Goal: Task Accomplishment & Management: Manage account settings

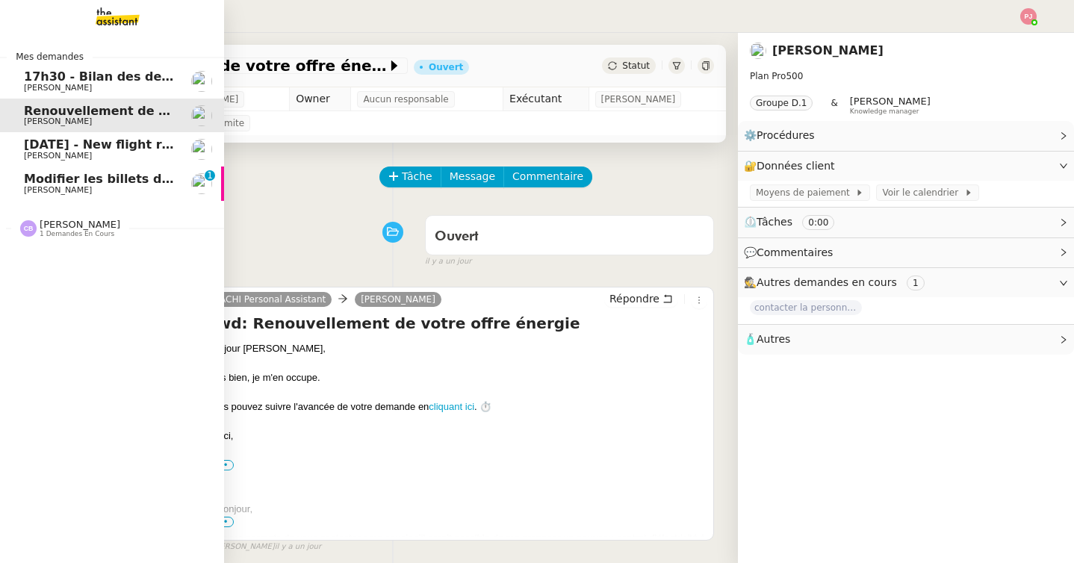
scroll to position [25, 0]
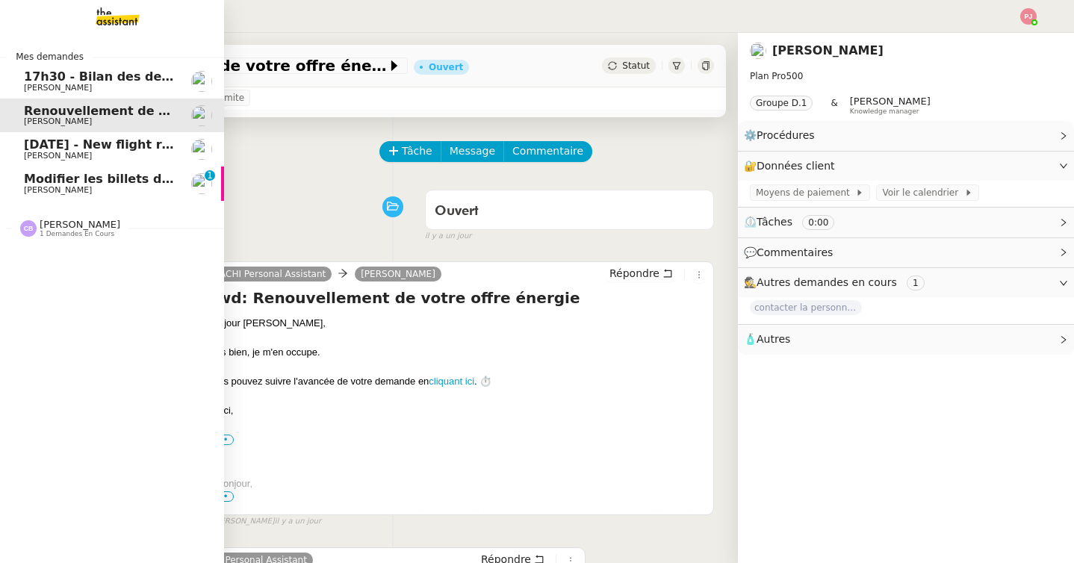
click at [85, 156] on span "[PERSON_NAME]" at bounding box center [99, 156] width 151 height 9
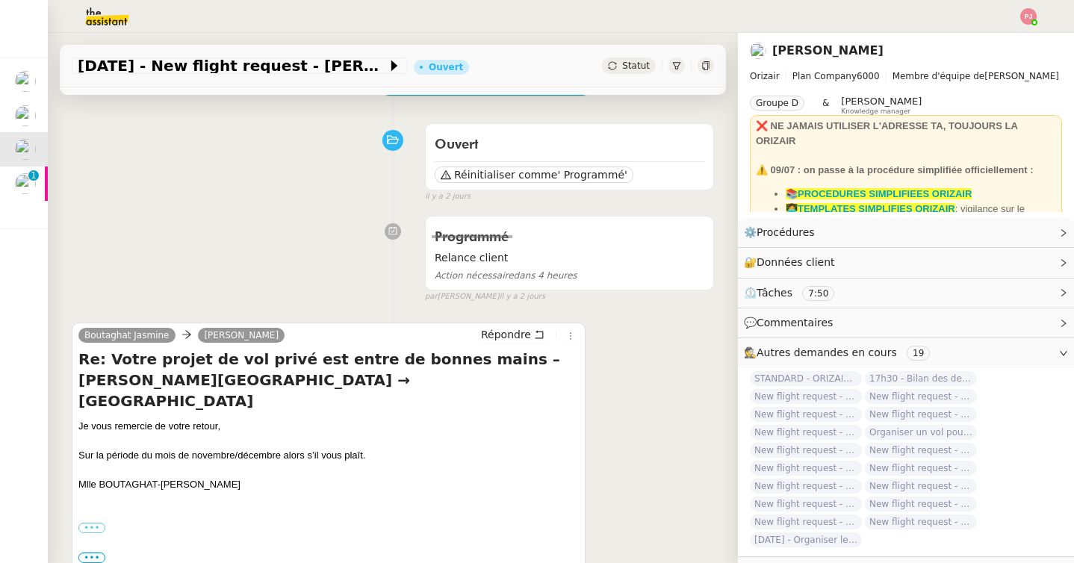
scroll to position [112, 0]
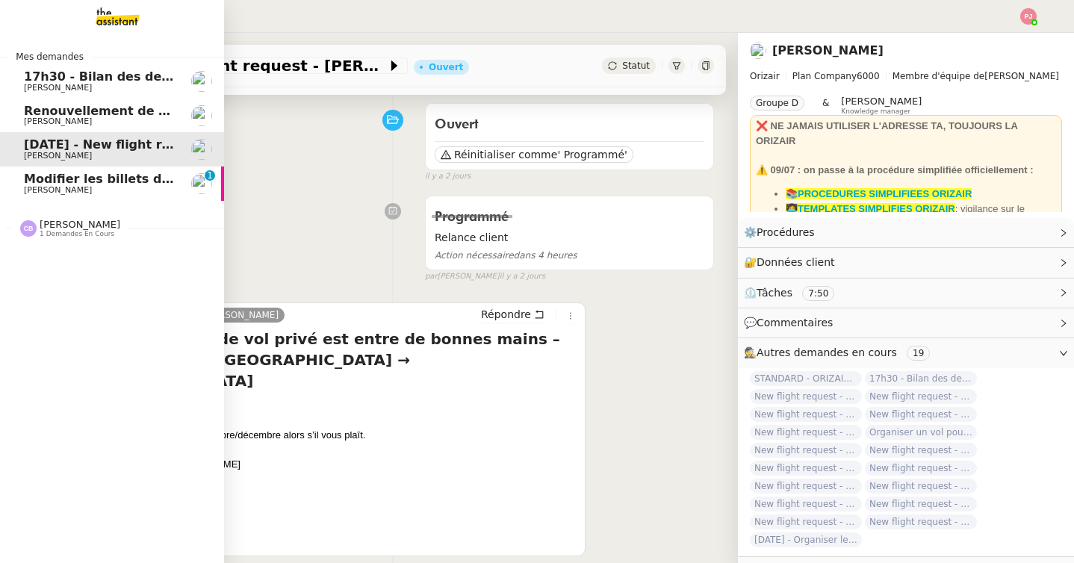
click at [19, 82] on link "17h30 - Bilan des demandes de la journée : en cours et restant à traiter - [DAT…" at bounding box center [112, 81] width 224 height 34
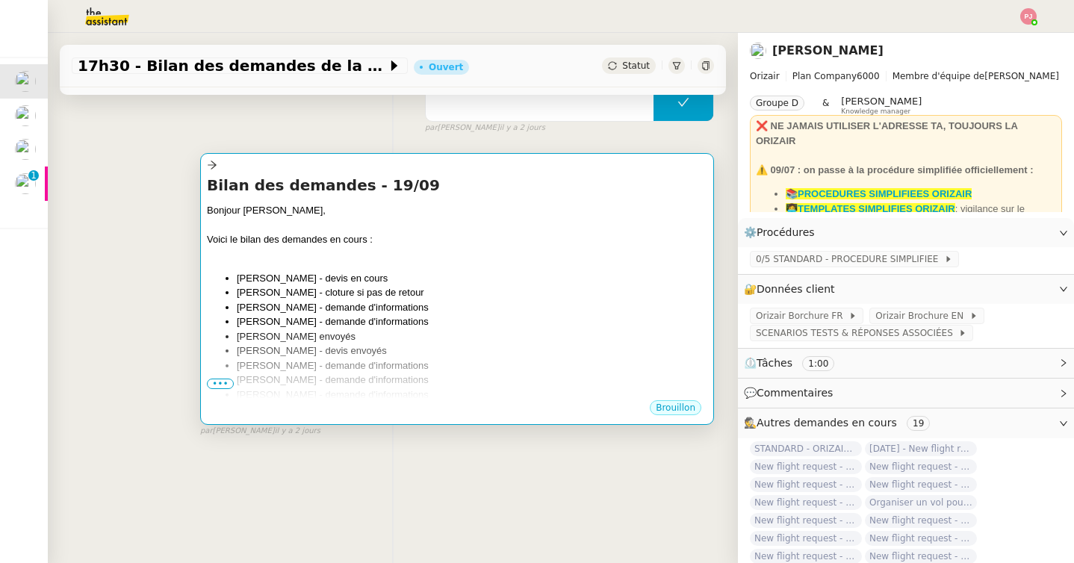
scroll to position [190, 0]
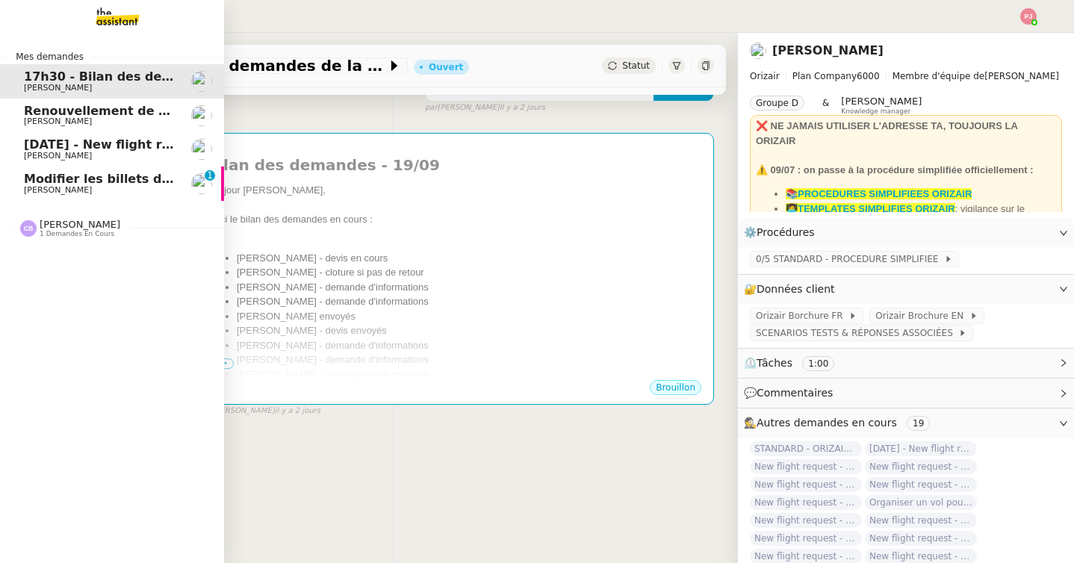
click at [12, 146] on link "[DATE] - New flight request - [PERSON_NAME]-Matagne [PERSON_NAME]" at bounding box center [112, 149] width 224 height 34
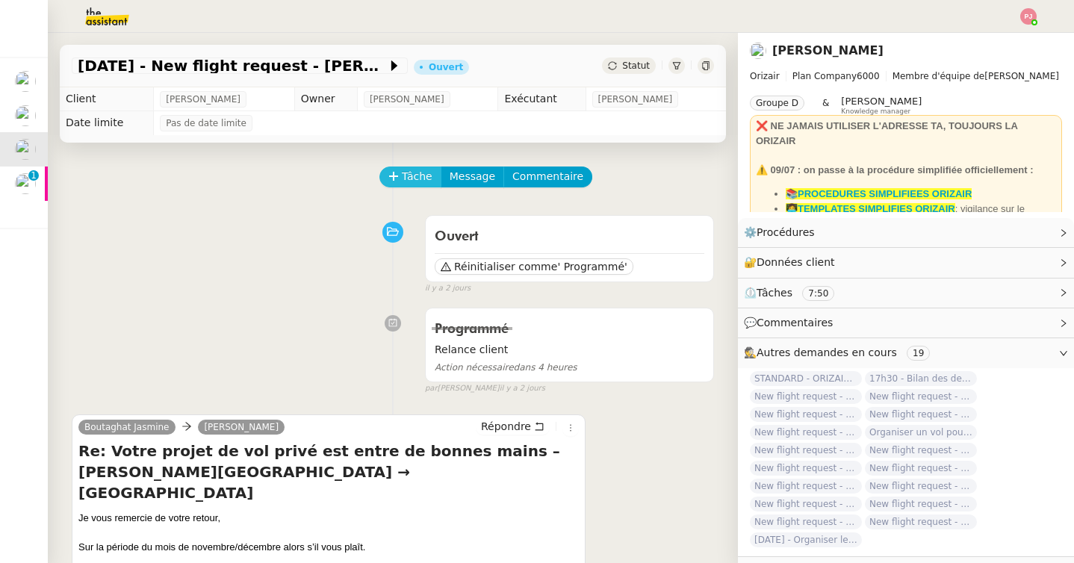
click at [423, 181] on span "Tâche" at bounding box center [417, 176] width 31 height 17
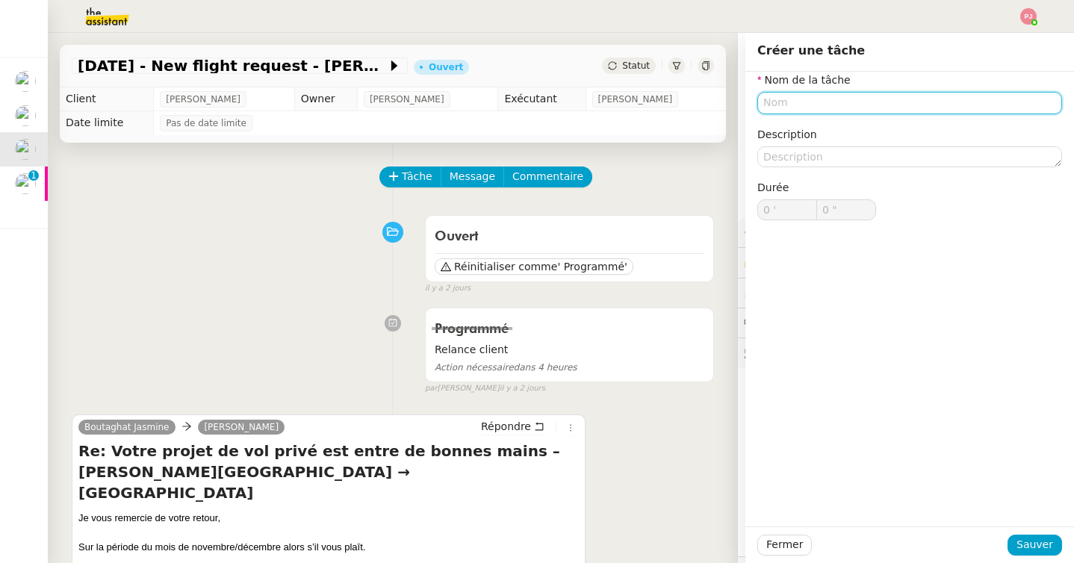
click at [794, 105] on input "text" at bounding box center [909, 103] width 305 height 22
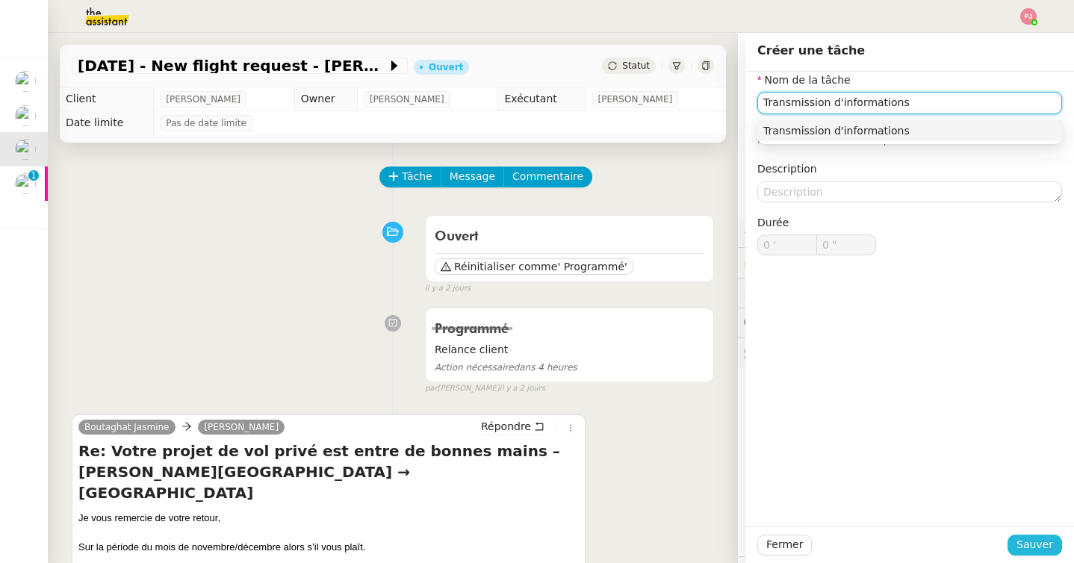
type input "Transmission d'informations"
click at [1021, 535] on button "Sauver" at bounding box center [1034, 545] width 55 height 21
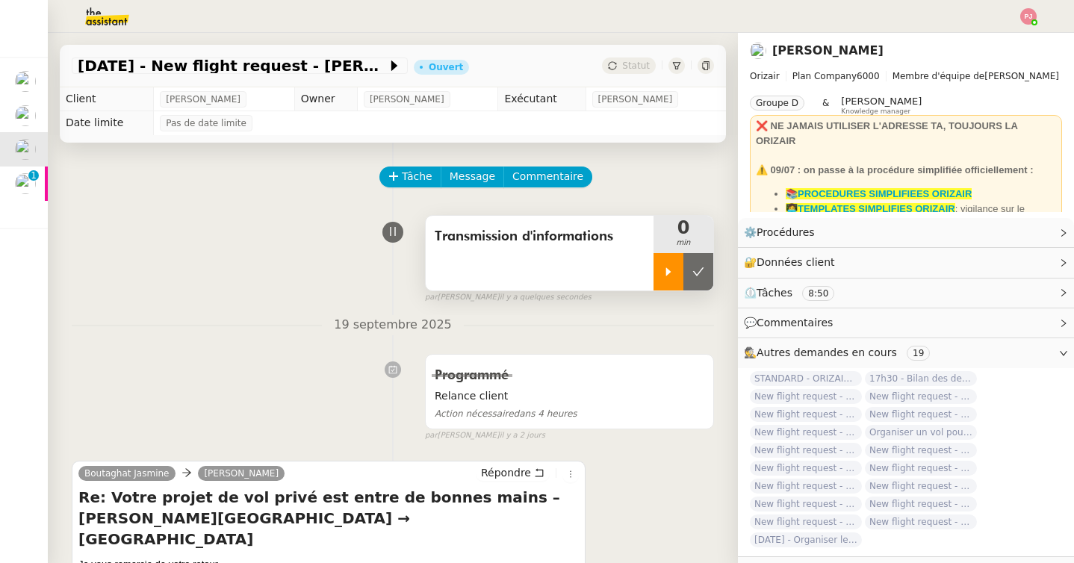
click at [676, 278] on div at bounding box center [668, 271] width 30 height 37
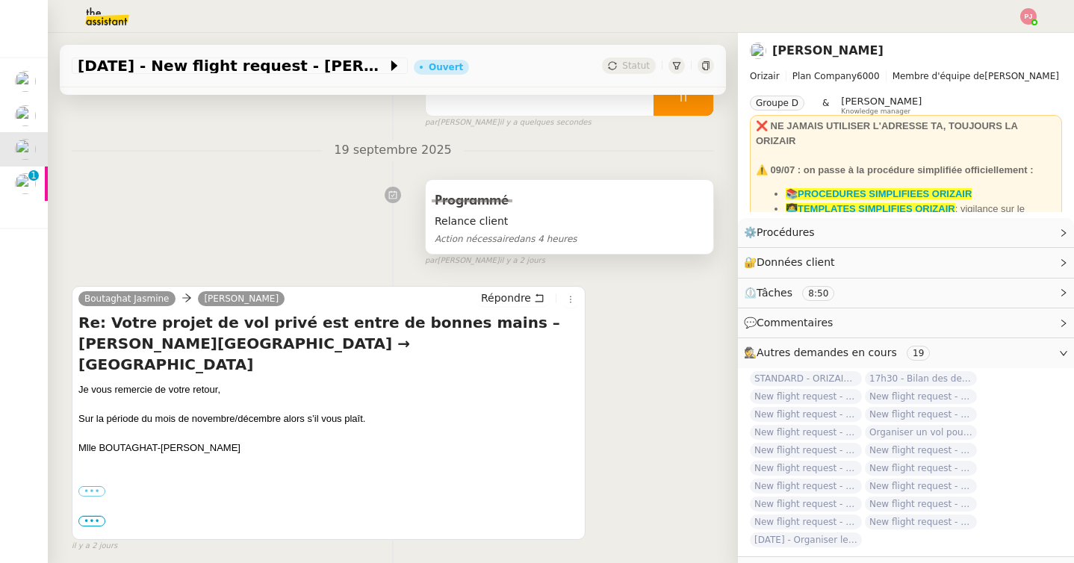
scroll to position [187, 0]
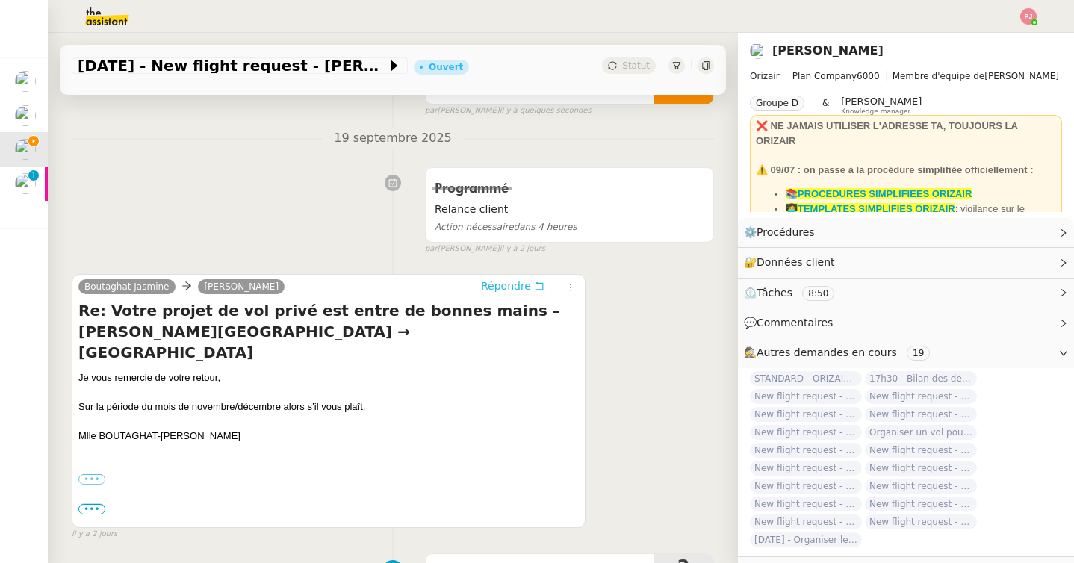
click at [511, 281] on span "Répondre" at bounding box center [506, 286] width 50 height 15
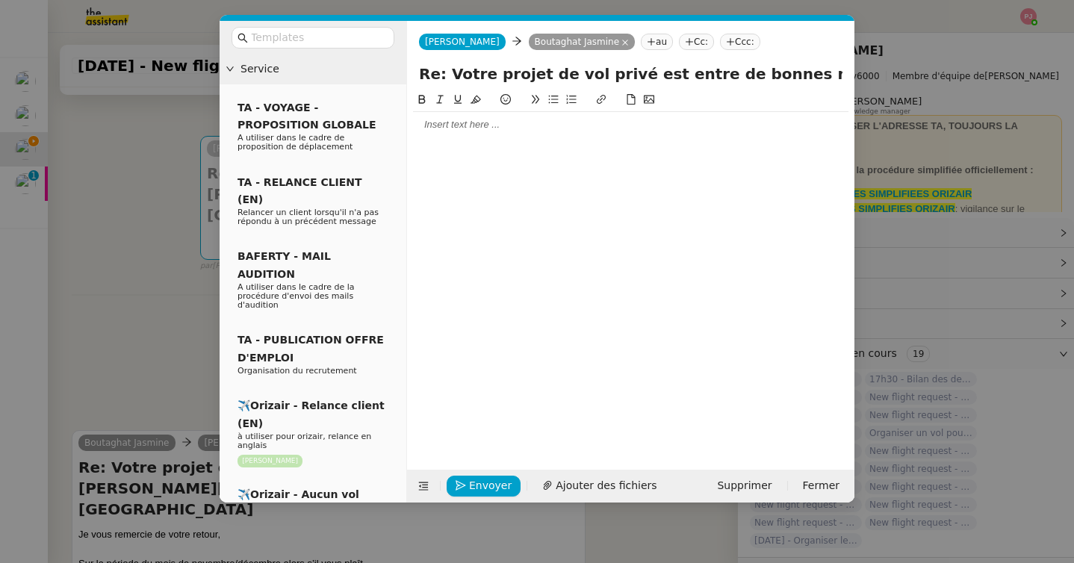
click at [450, 138] on div at bounding box center [630, 268] width 435 height 355
click at [447, 123] on div at bounding box center [630, 124] width 435 height 13
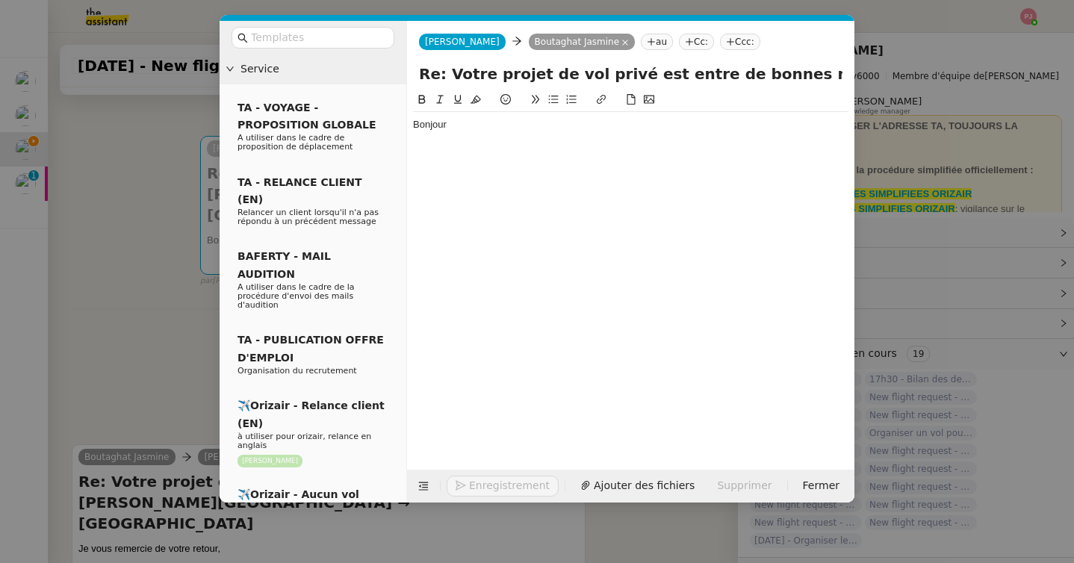
click at [175, 232] on nz-modal-container "Service TA - VOYAGE - PROPOSITION GLOBALE A utiliser dans le cadre de propositi…" at bounding box center [537, 281] width 1074 height 563
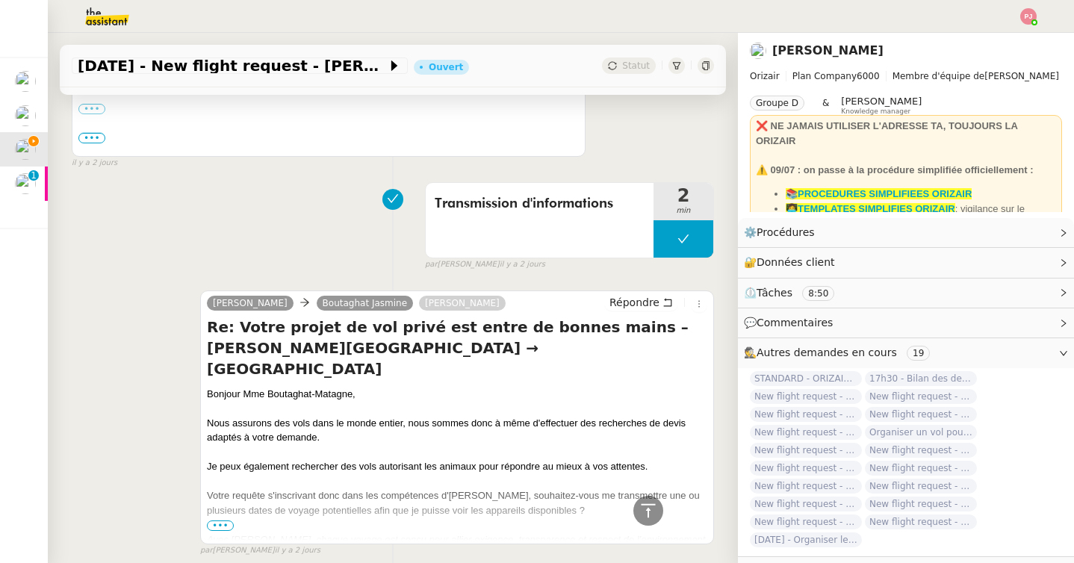
scroll to position [734, 0]
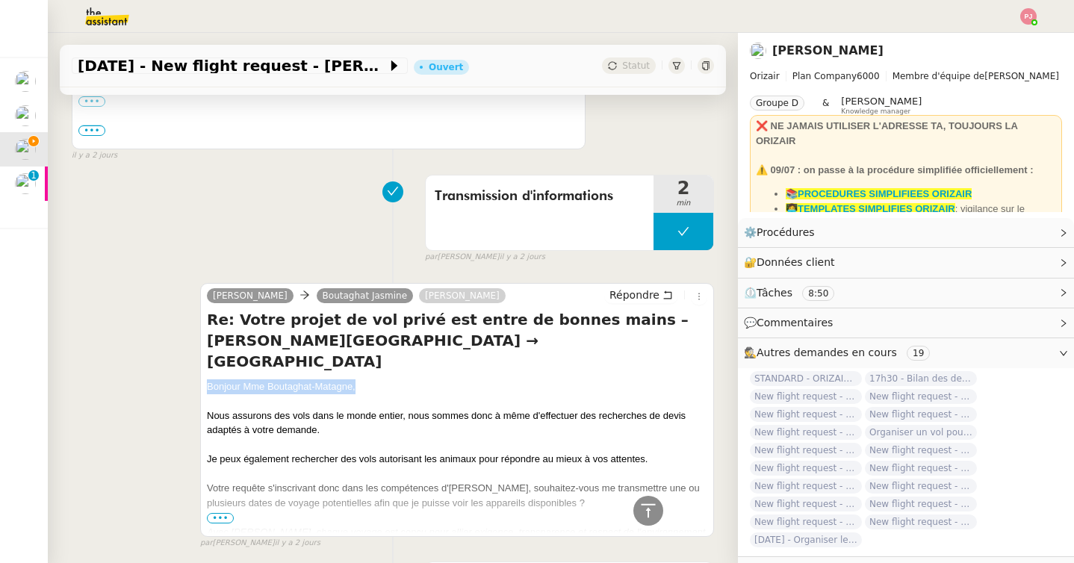
drag, startPoint x: 364, startPoint y: 323, endPoint x: 205, endPoint y: 324, distance: 158.3
click at [205, 324] on div "[PERSON_NAME] [PERSON_NAME] Re: Votre projet de vol privé est entre de bonnes m…" at bounding box center [457, 410] width 514 height 254
copy div "Bonjour Mme Boutaghat-Matagne,"
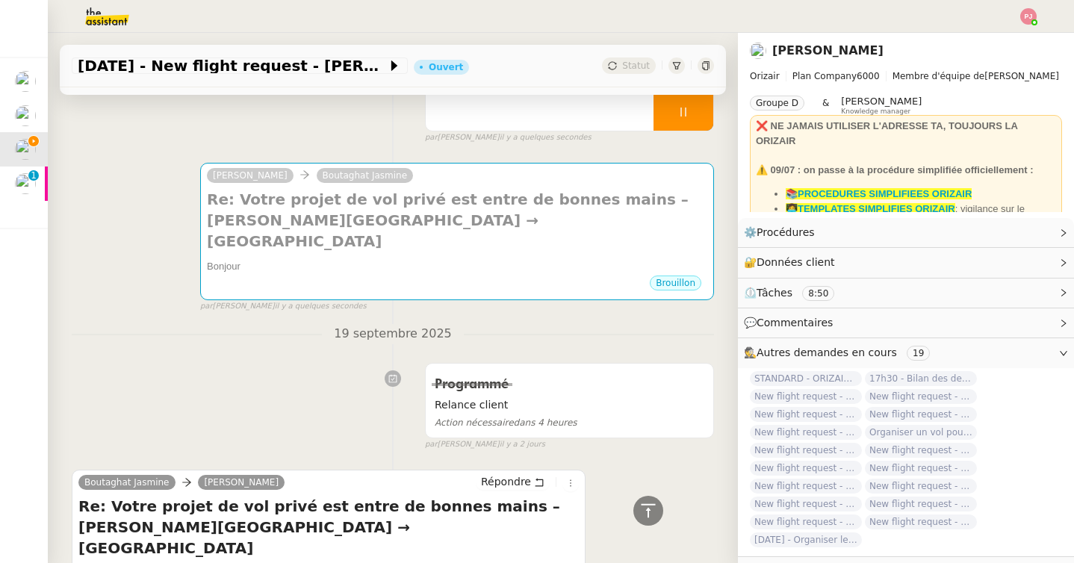
scroll to position [0, 0]
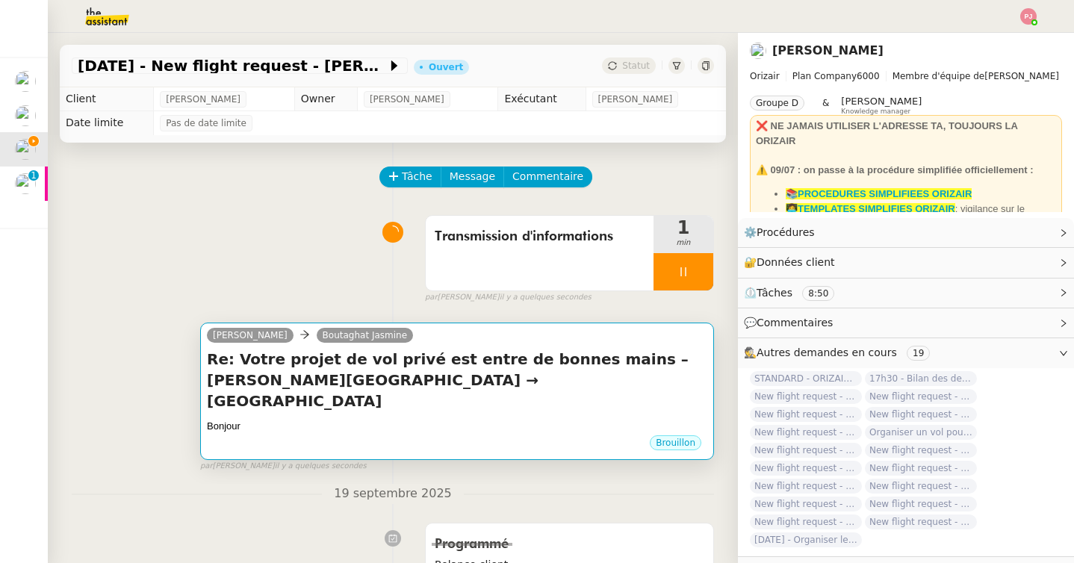
click at [317, 434] on div "Brouillon" at bounding box center [457, 445] width 500 height 22
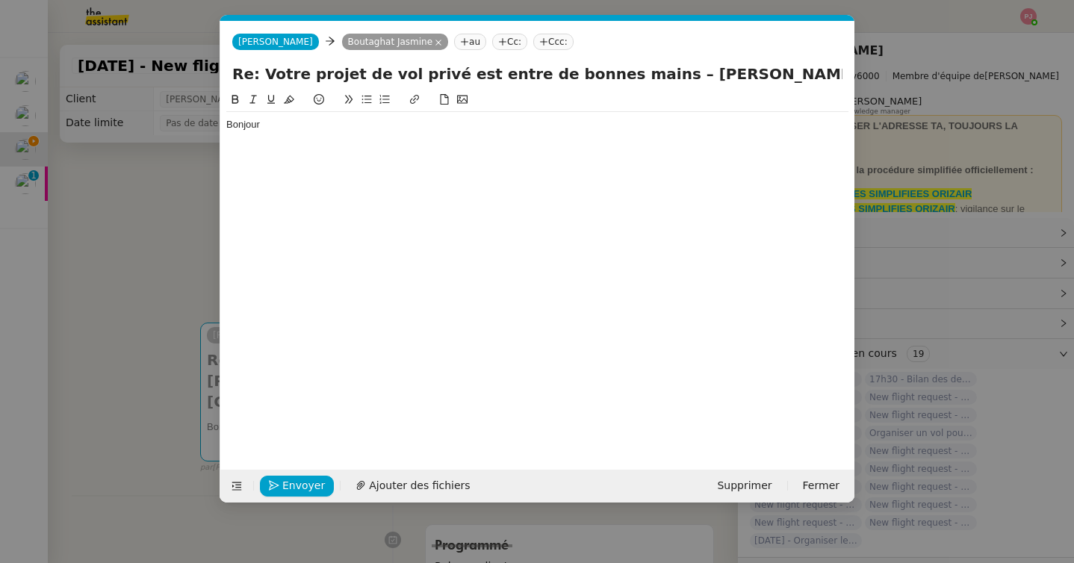
scroll to position [0, 31]
drag, startPoint x: 290, startPoint y: 133, endPoint x: 191, endPoint y: 130, distance: 98.6
click at [191, 130] on nz-modal-container "Service TA - VOYAGE - PROPOSITION GLOBALE A utiliser dans le cadre de propositi…" at bounding box center [537, 281] width 1074 height 563
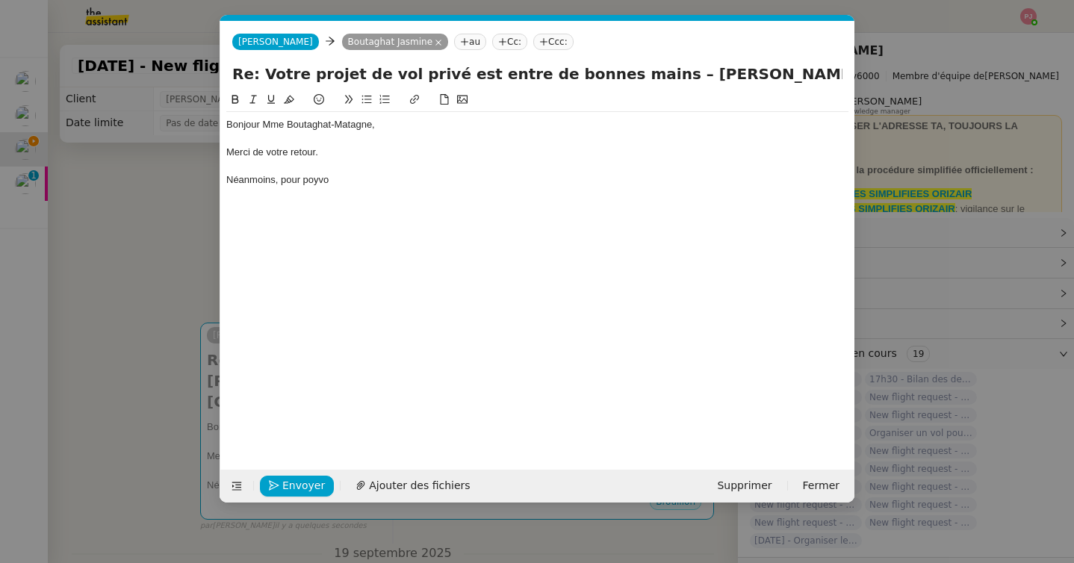
click at [175, 266] on nz-modal-container "Service TA - VOYAGE - PROPOSITION GLOBALE A utiliser dans le cadre de propositi…" at bounding box center [537, 281] width 1074 height 563
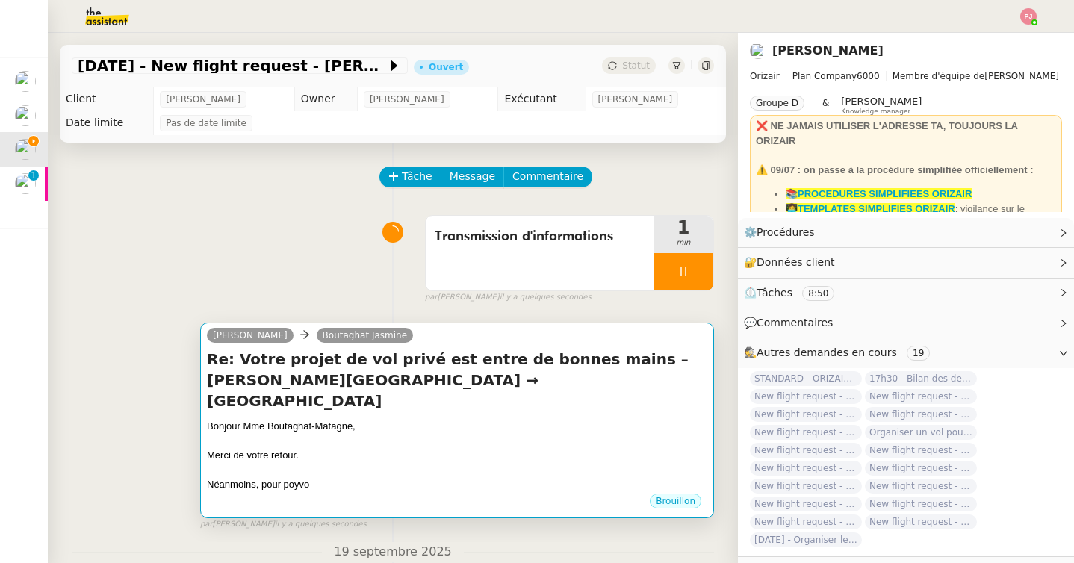
click at [270, 419] on div "Bonjour Mme Boutaghat-Matagne," at bounding box center [457, 426] width 500 height 15
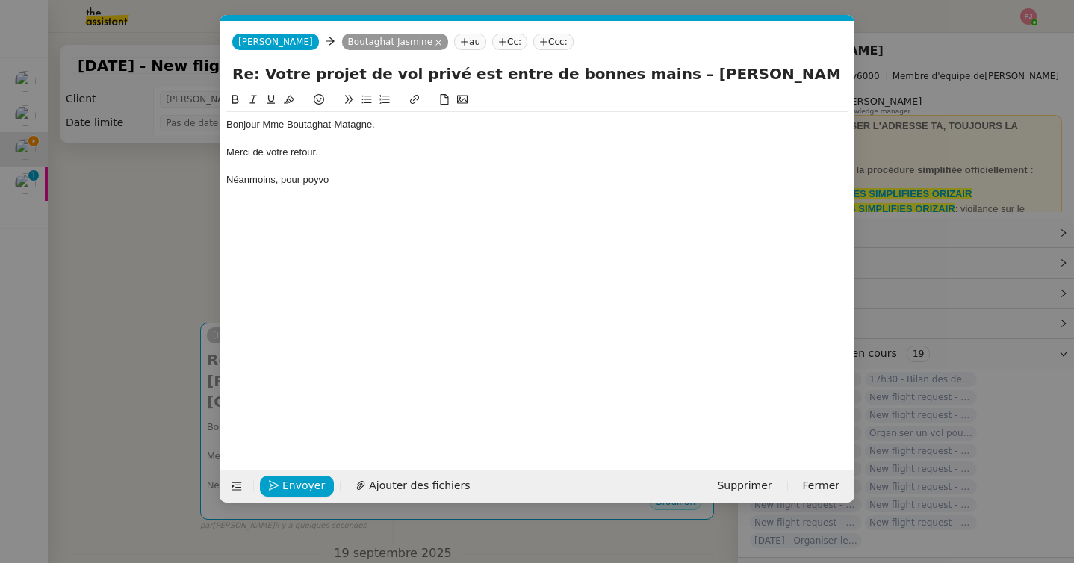
scroll to position [0, 31]
click at [334, 181] on div "Néanmoins, pour poyvo" at bounding box center [537, 179] width 622 height 13
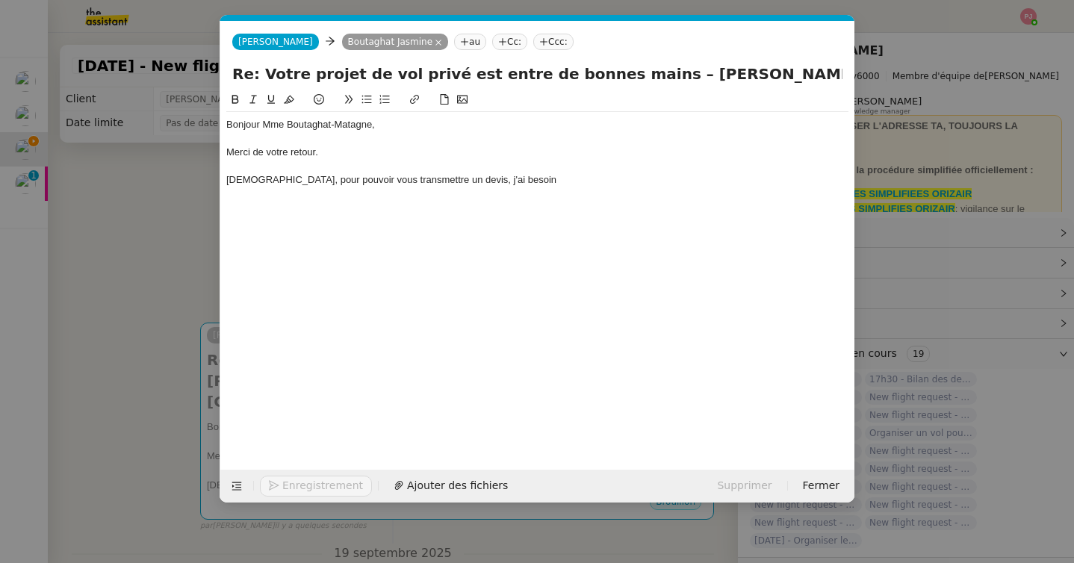
click at [130, 391] on nz-modal-container "Service TA - VOYAGE - PROPOSITION GLOBALE A utiliser dans le cadre de propositi…" at bounding box center [537, 281] width 1074 height 563
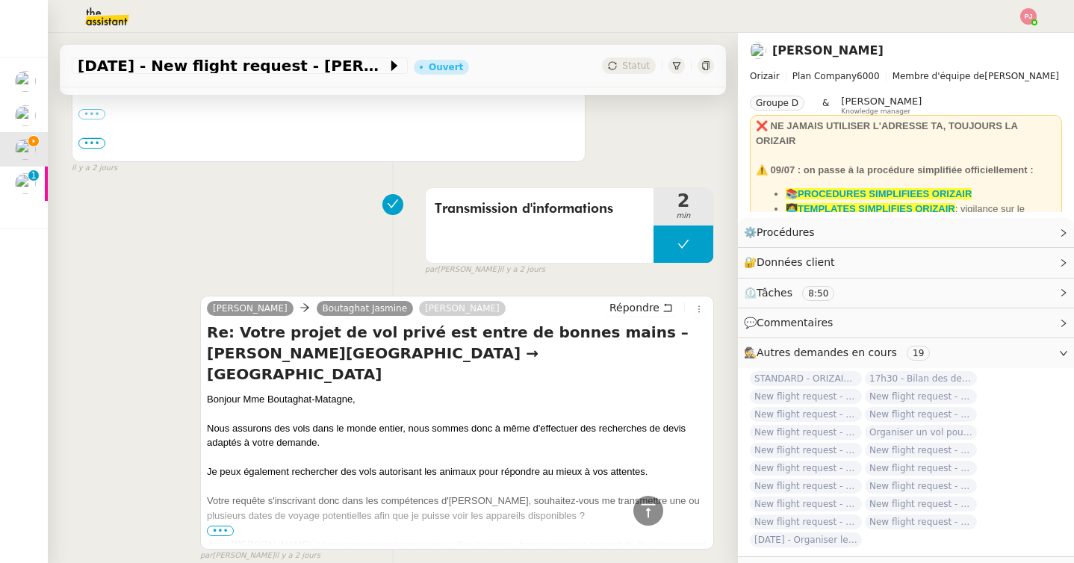
scroll to position [784, 0]
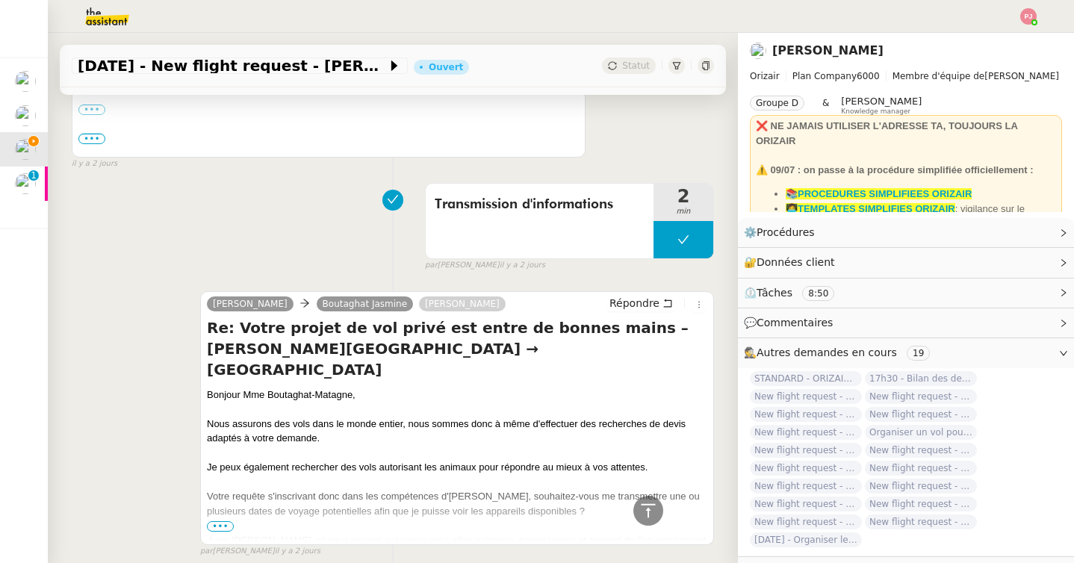
click at [223, 521] on span "•••" at bounding box center [220, 526] width 27 height 10
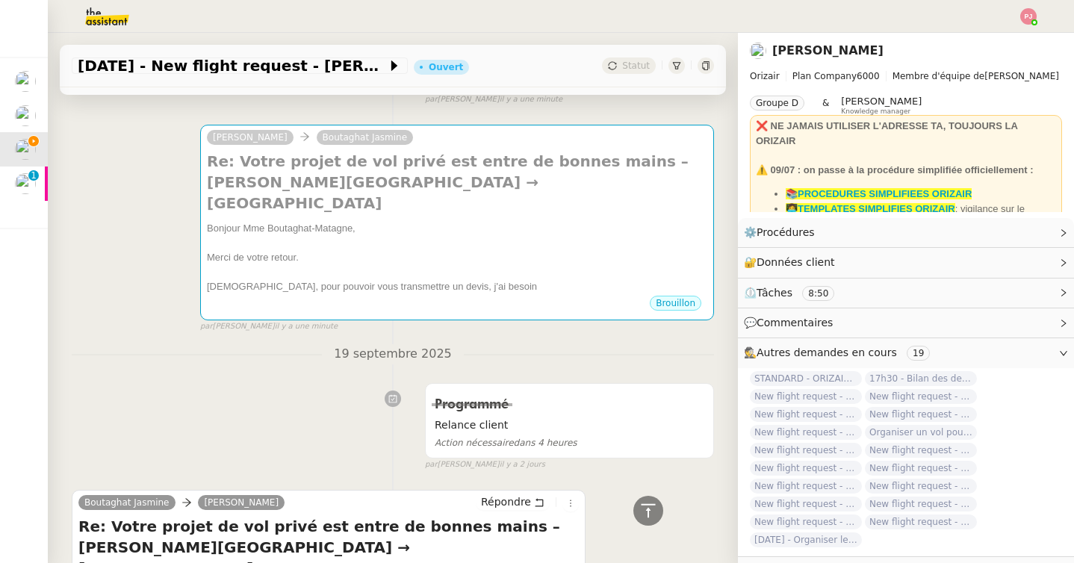
scroll to position [0, 0]
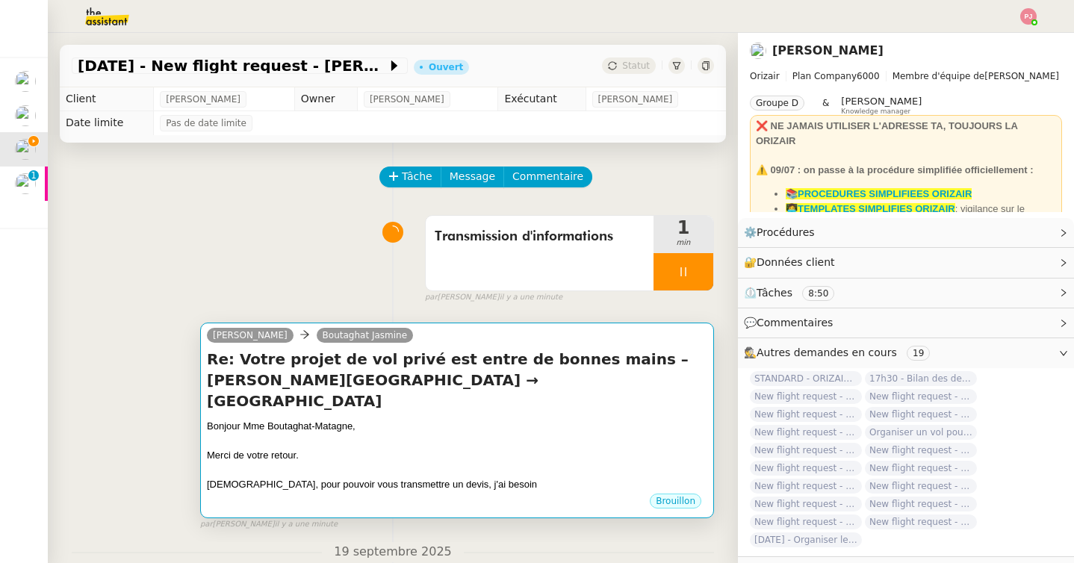
click at [370, 419] on div "Bonjour Mme Boutaghat-Matagne," at bounding box center [457, 426] width 500 height 15
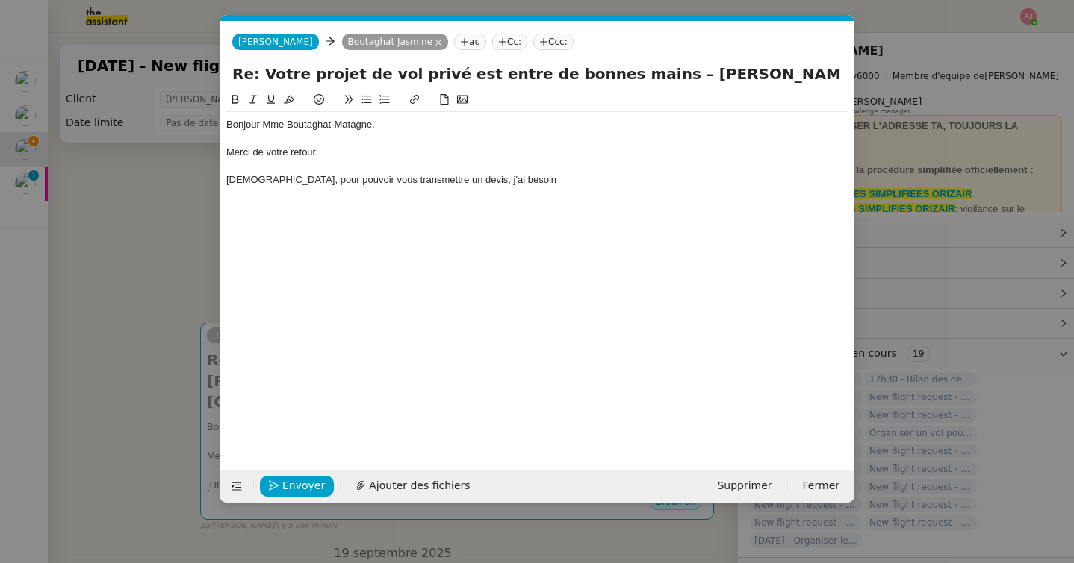
scroll to position [0, 31]
click at [496, 181] on div "[DEMOGRAPHIC_DATA], pour pouvoir vous transmettre un devis, j'ai besoin" at bounding box center [537, 179] width 622 height 13
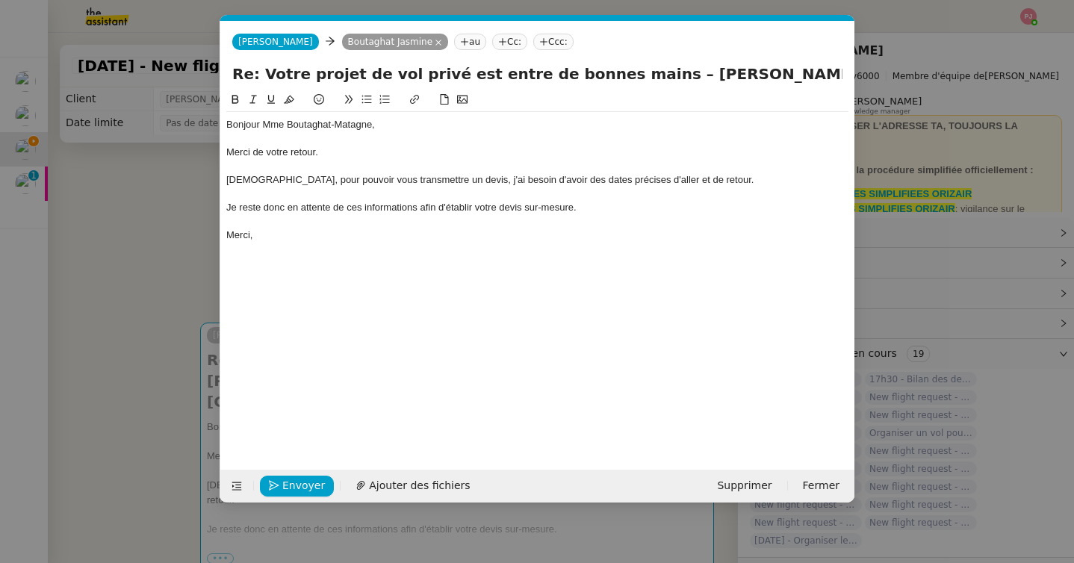
click at [191, 423] on nz-modal-container "Service TA - VOYAGE - PROPOSITION GLOBALE A utiliser dans le cadre de propositi…" at bounding box center [537, 281] width 1074 height 563
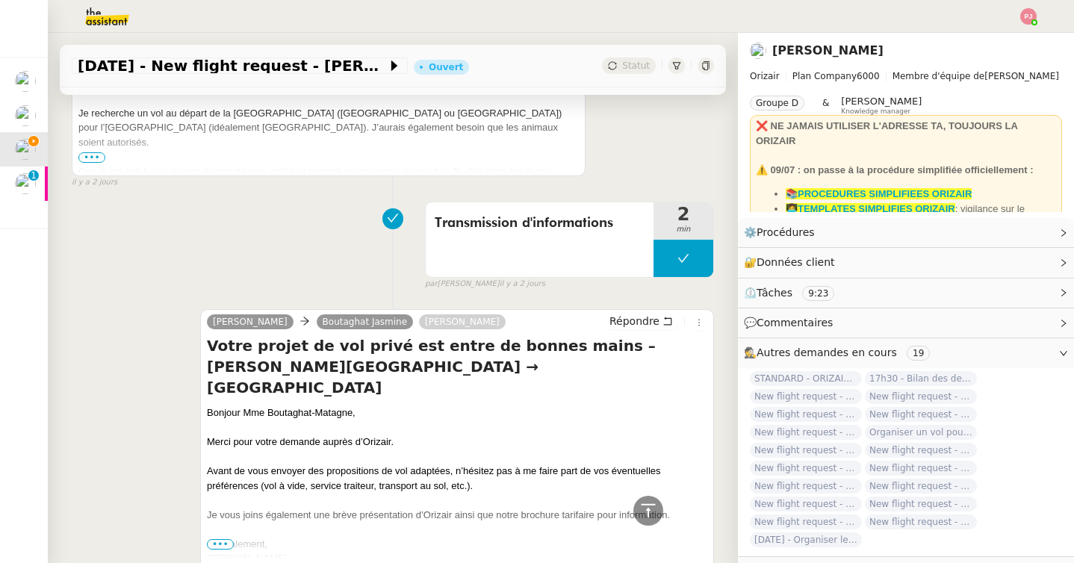
scroll to position [1790, 0]
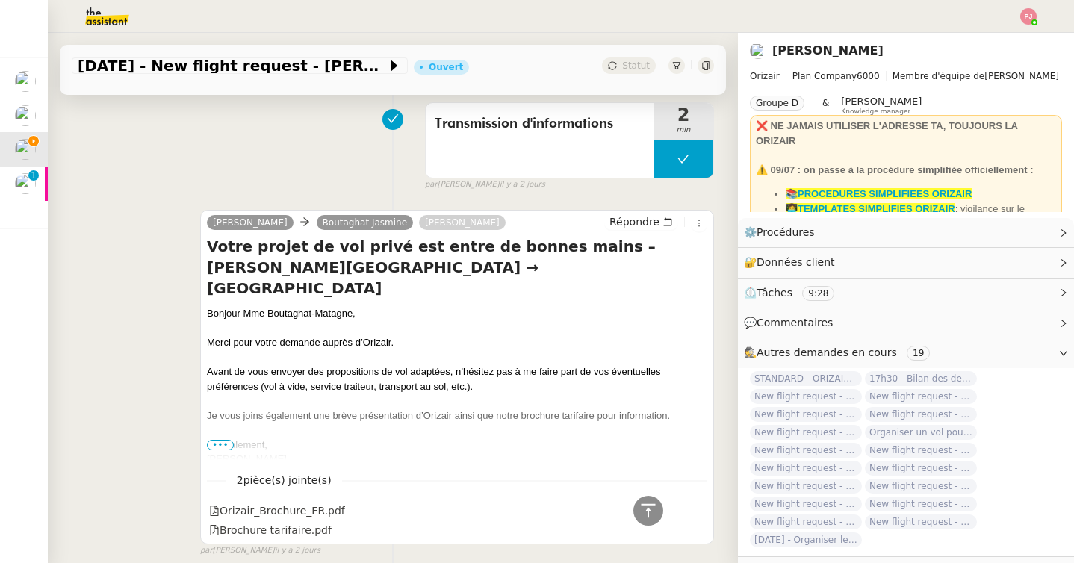
click at [228, 440] on span "•••" at bounding box center [220, 445] width 27 height 10
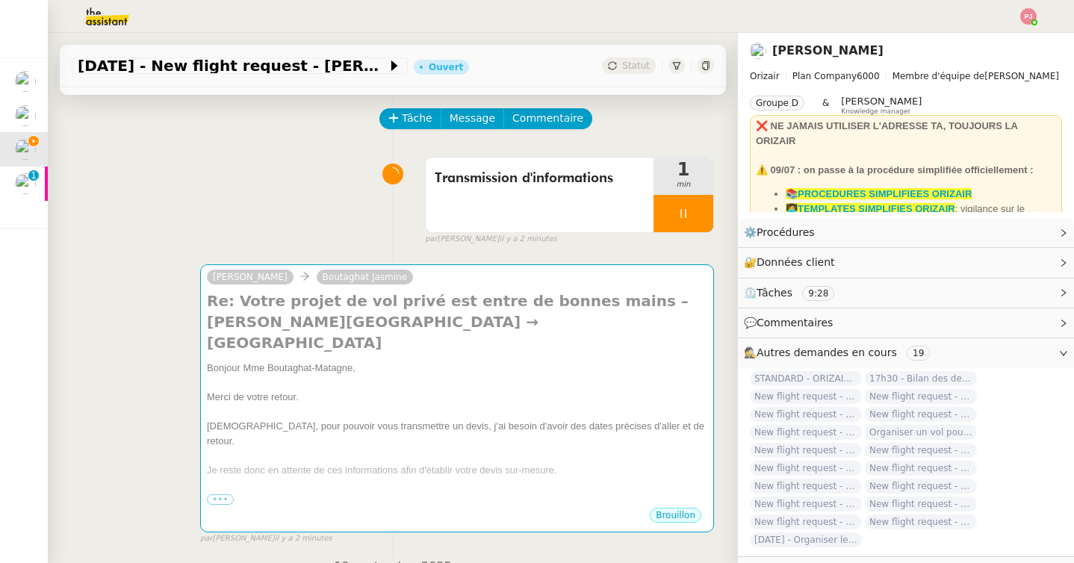
scroll to position [0, 0]
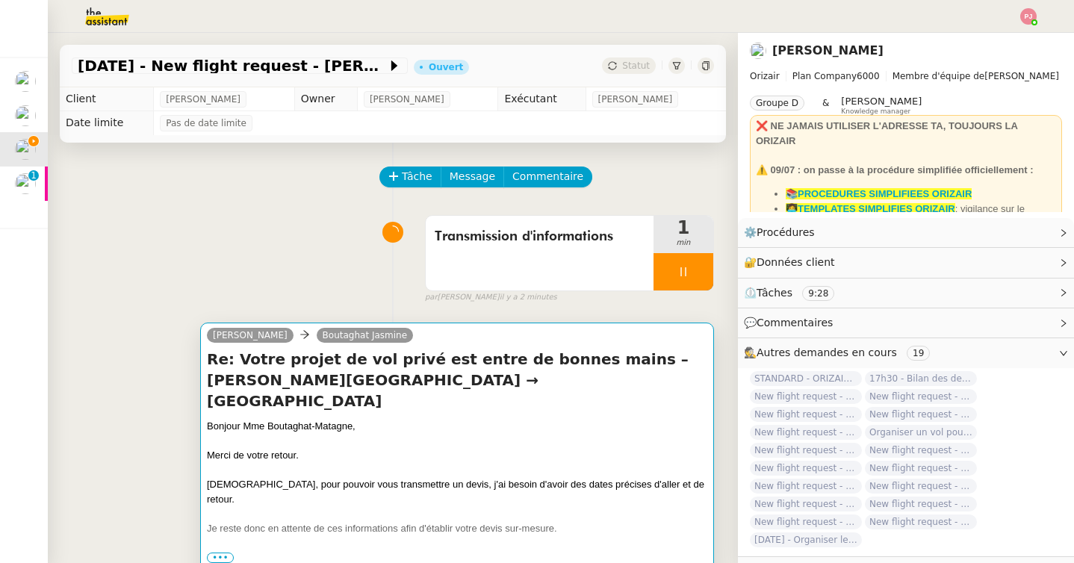
click at [276, 388] on h4 "Re: Votre projet de vol privé est entre de bonnes mains – [PERSON_NAME][GEOGRAP…" at bounding box center [457, 380] width 500 height 63
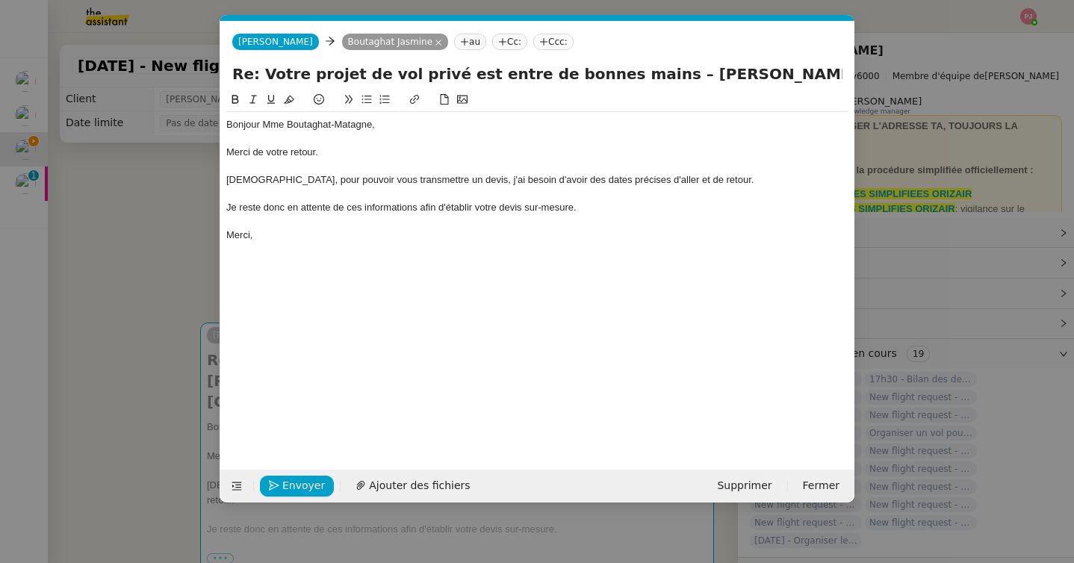
scroll to position [0, 31]
click at [283, 235] on div "Merci," at bounding box center [537, 234] width 622 height 13
click at [119, 355] on nz-modal-container "Service TA - VOYAGE - PROPOSITION GLOBALE A utiliser dans le cadre de propositi…" at bounding box center [537, 281] width 1074 height 563
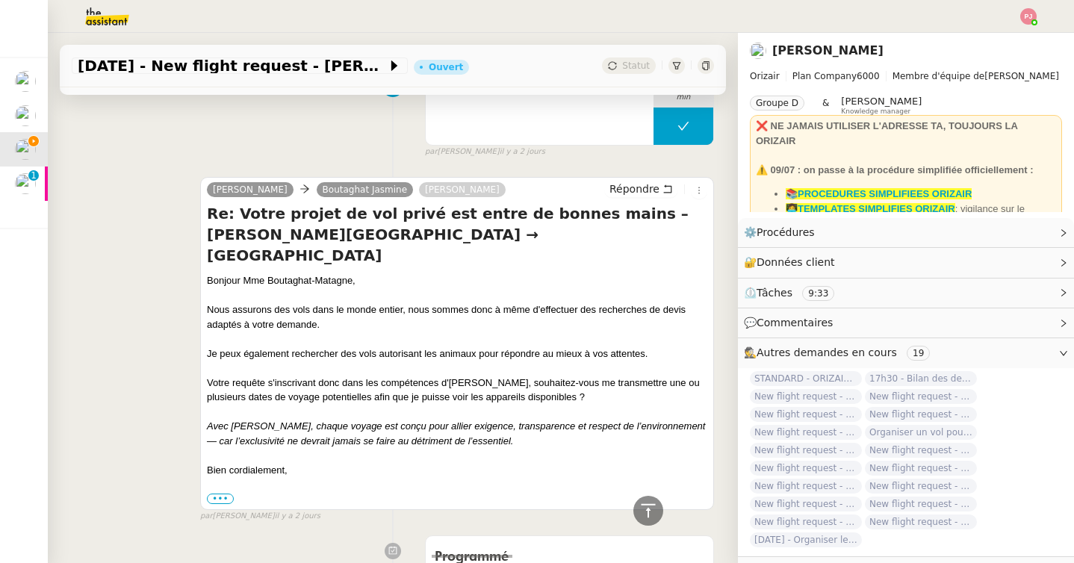
scroll to position [989, 0]
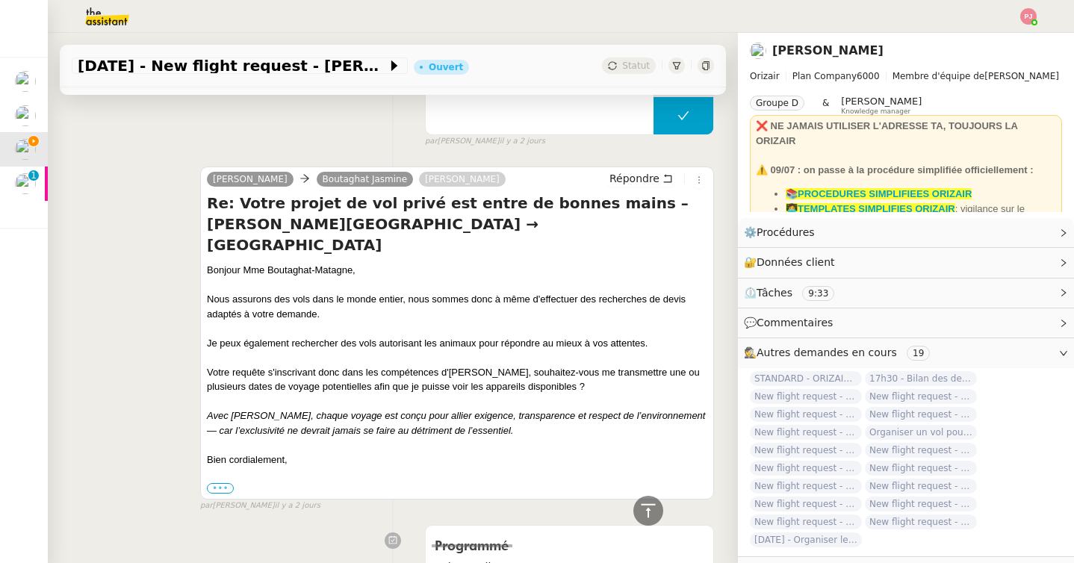
click at [224, 483] on label "•••" at bounding box center [220, 488] width 27 height 10
click at [0, 0] on input "•••" at bounding box center [0, 0] width 0 height 0
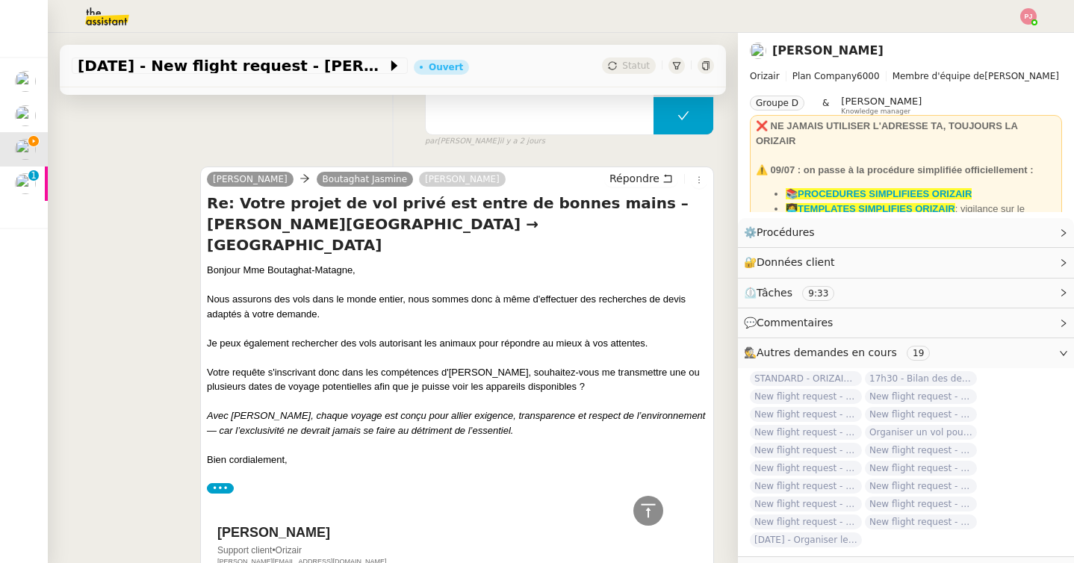
click at [141, 338] on div "[PERSON_NAME] [PERSON_NAME] Re: Votre projet de vol privé est entre de bonnes m…" at bounding box center [393, 379] width 642 height 453
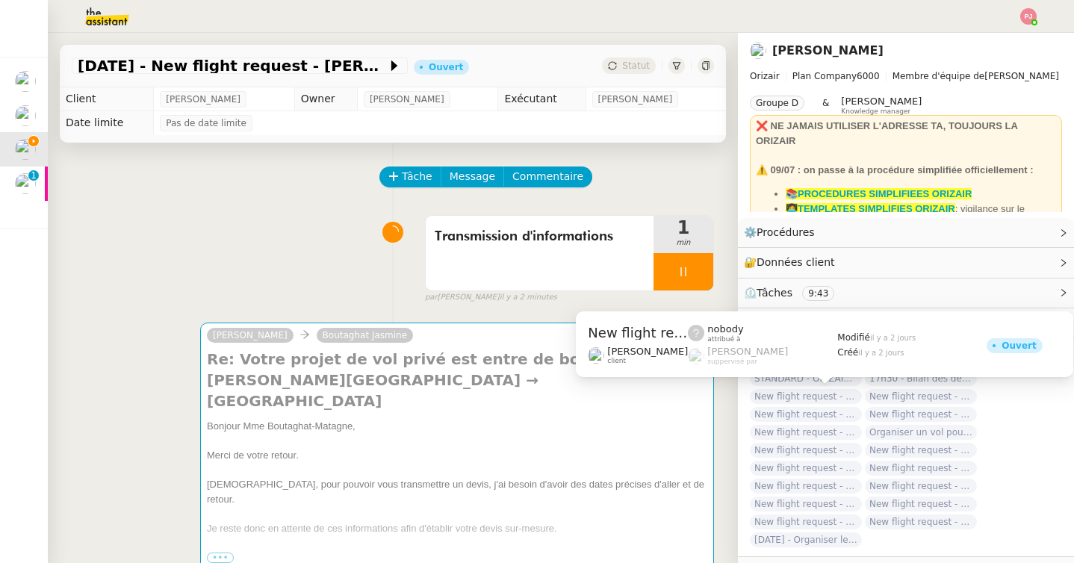
scroll to position [16, 0]
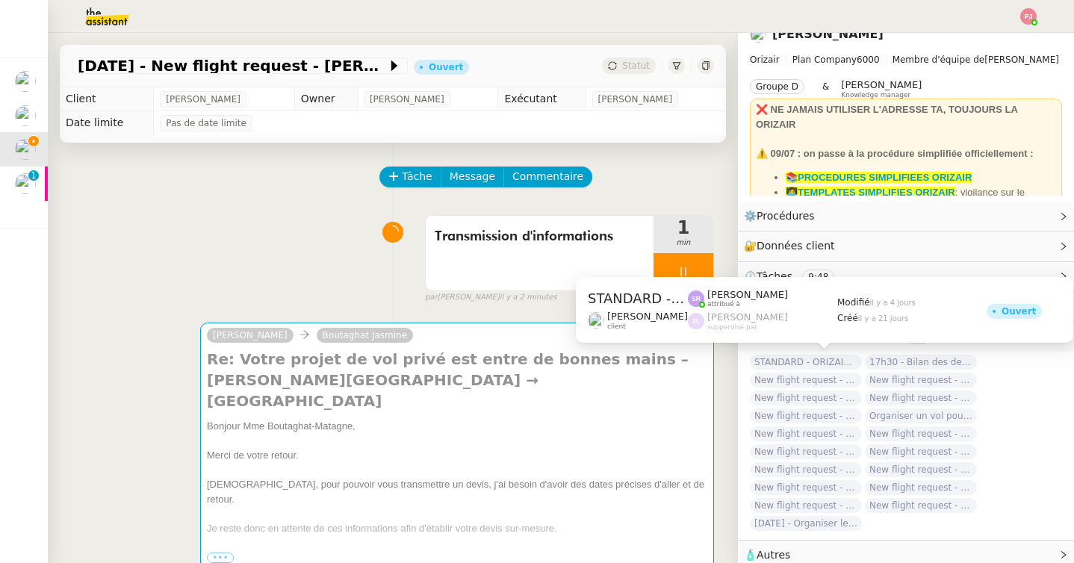
click at [815, 358] on span "STANDARD - ORIZAIR - septembre 2025" at bounding box center [806, 362] width 112 height 15
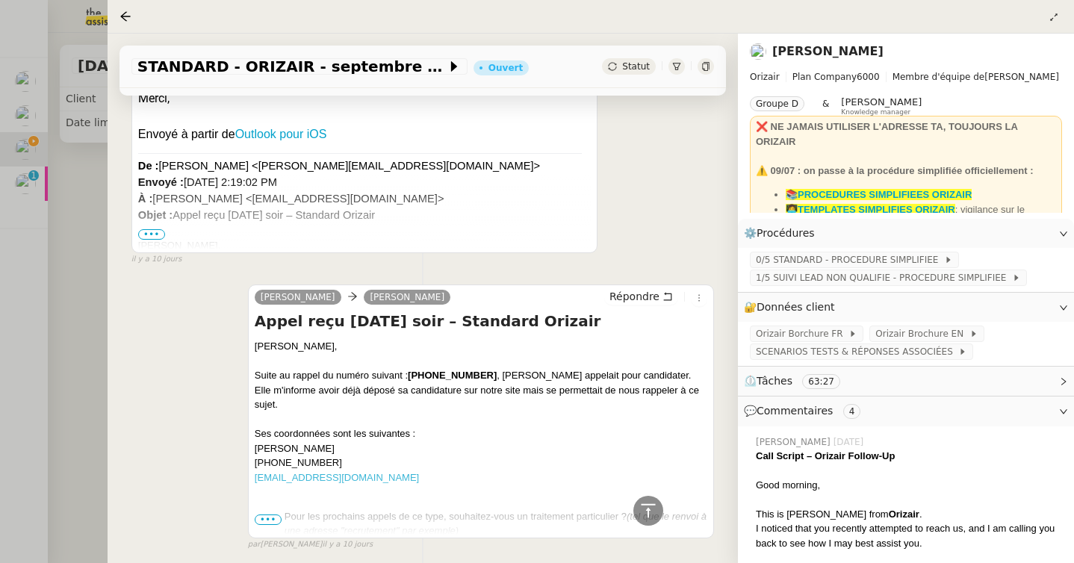
scroll to position [464, 0]
click at [96, 340] on div at bounding box center [537, 281] width 1074 height 563
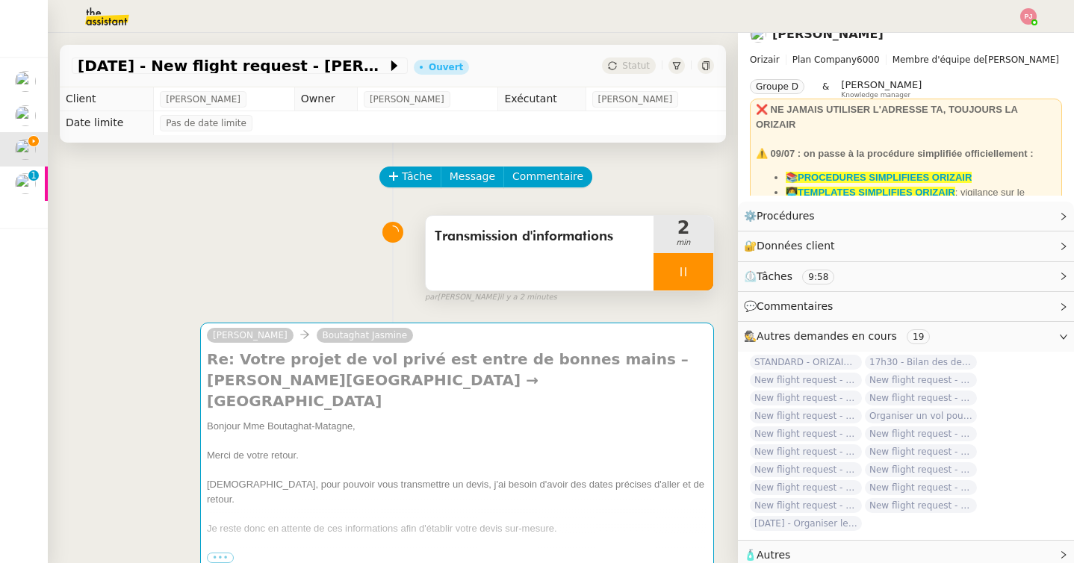
click at [690, 258] on div at bounding box center [683, 271] width 60 height 37
click at [703, 266] on icon at bounding box center [698, 272] width 12 height 12
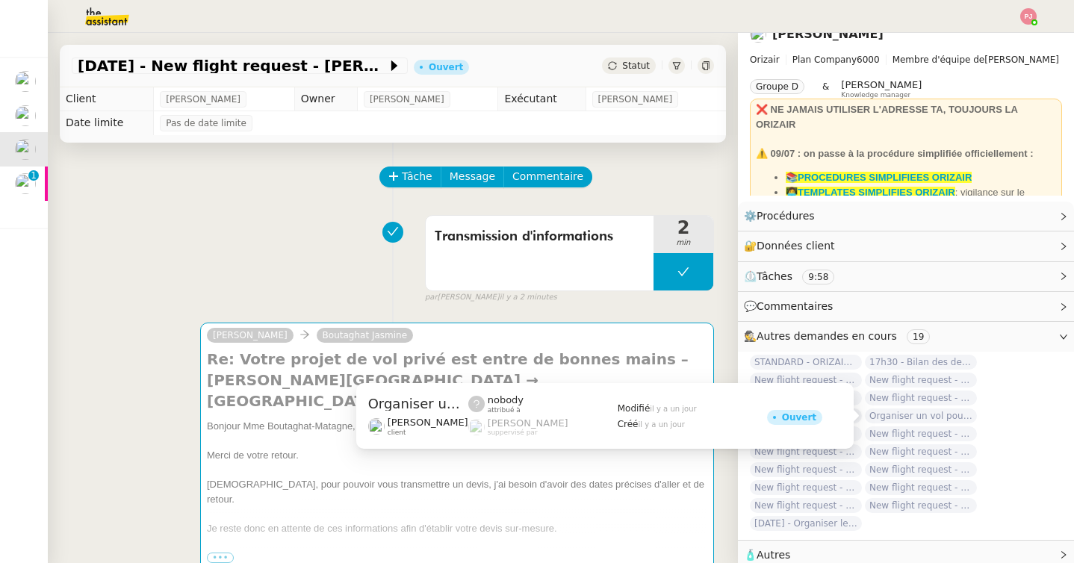
click at [903, 416] on span "Organiser un vol pour [PERSON_NAME]" at bounding box center [921, 415] width 112 height 15
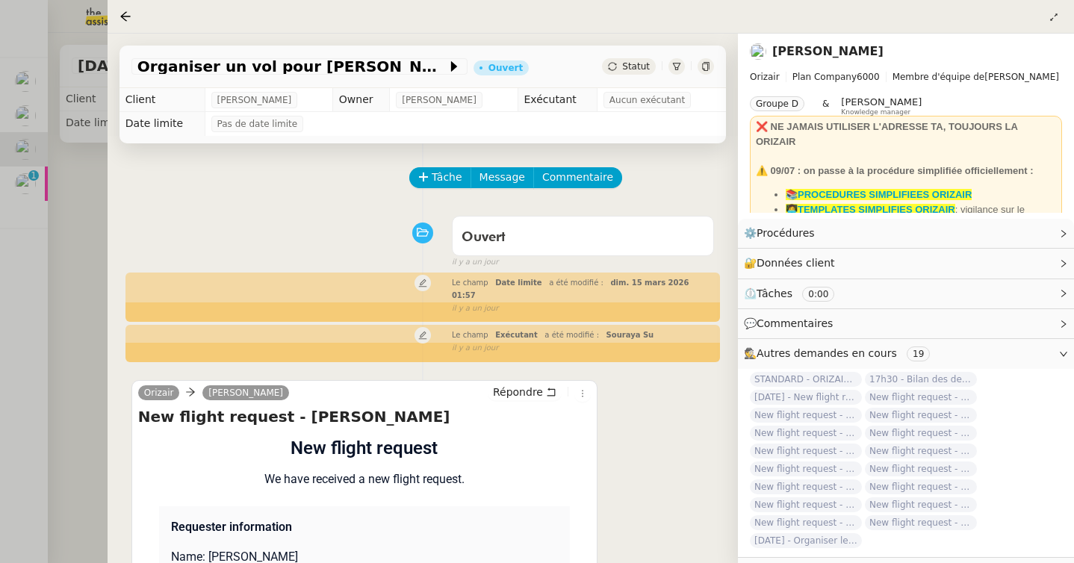
click at [97, 411] on div at bounding box center [537, 281] width 1074 height 563
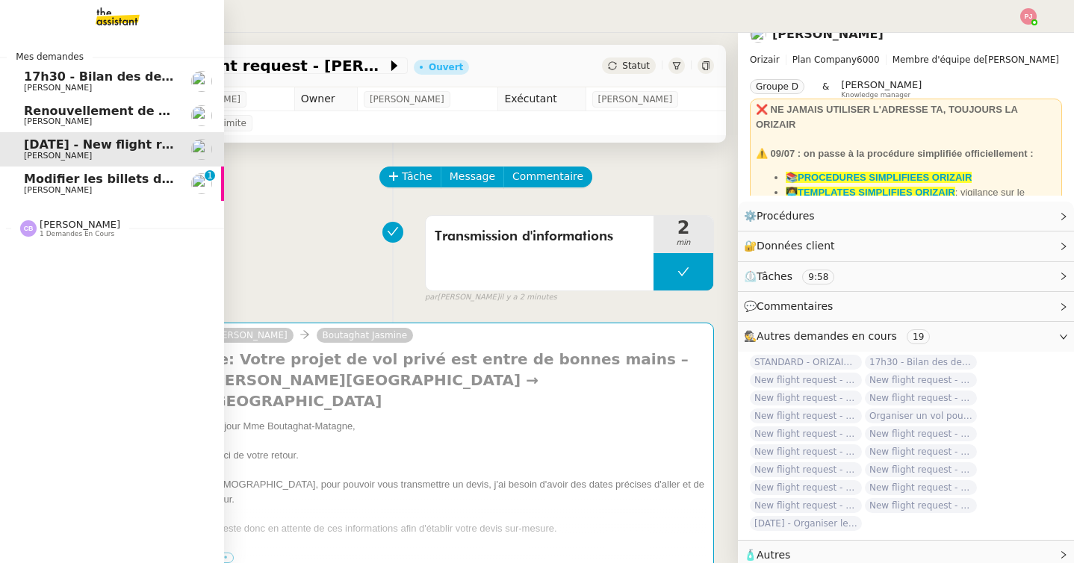
click at [82, 85] on span "[PERSON_NAME]" at bounding box center [99, 88] width 151 height 9
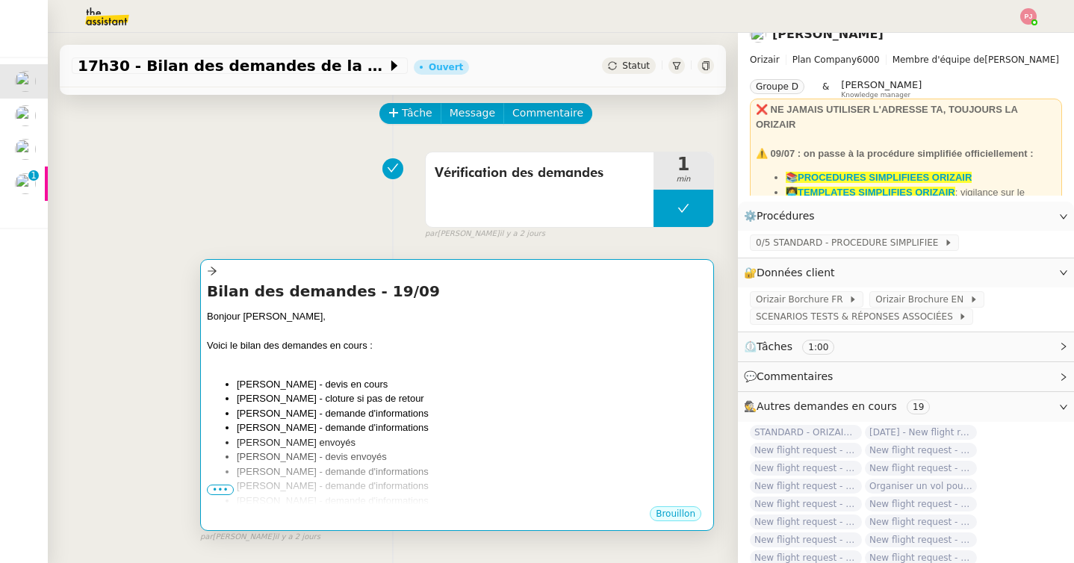
scroll to position [119, 0]
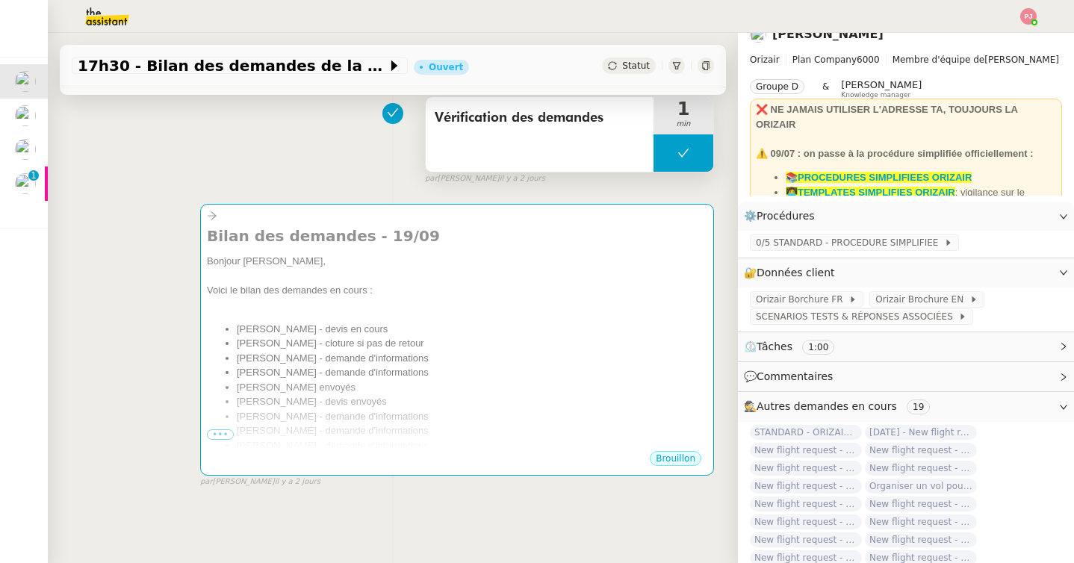
click at [687, 137] on button at bounding box center [683, 152] width 60 height 37
click at [672, 152] on icon at bounding box center [668, 153] width 12 height 12
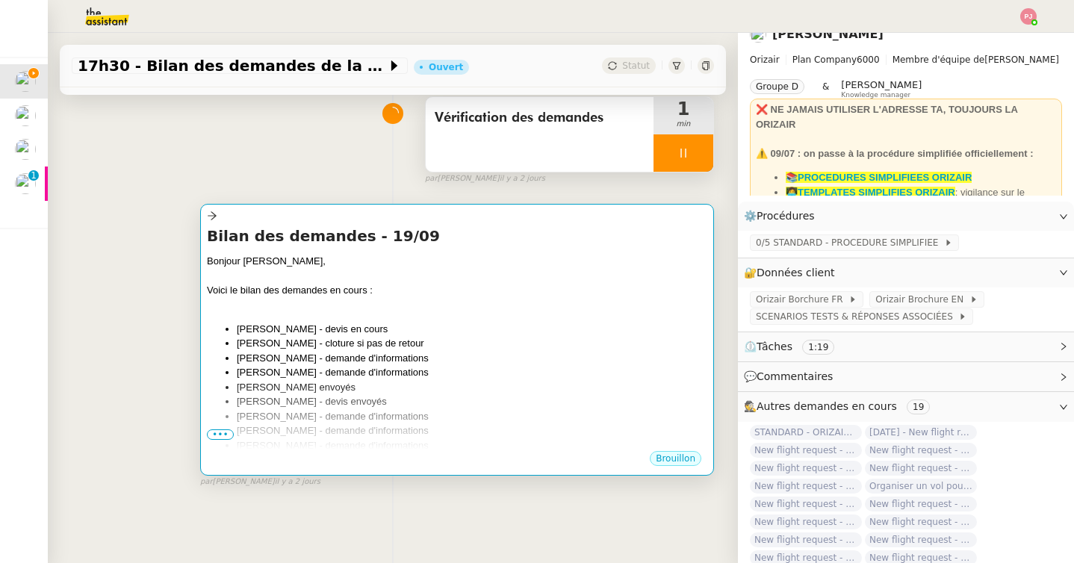
click at [516, 256] on div "Bonjour [PERSON_NAME]," at bounding box center [457, 261] width 500 height 15
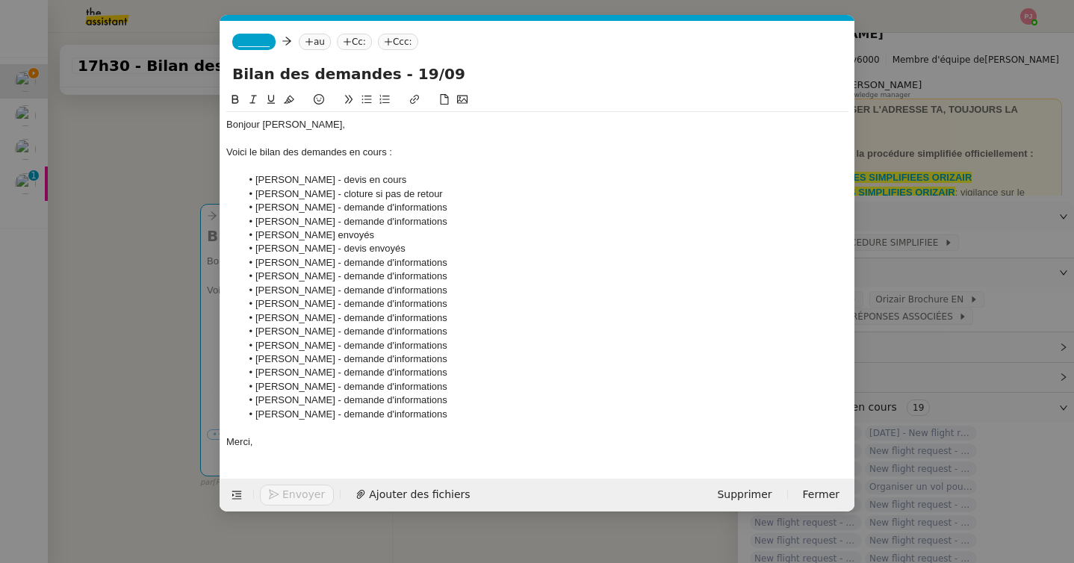
scroll to position [0, 31]
drag, startPoint x: 448, startPoint y: 196, endPoint x: 239, endPoint y: 181, distance: 209.7
click at [239, 181] on ul "[PERSON_NAME] - devis en cours [PERSON_NAME] - cloture si pas de retour [PERSON…" at bounding box center [537, 297] width 622 height 248
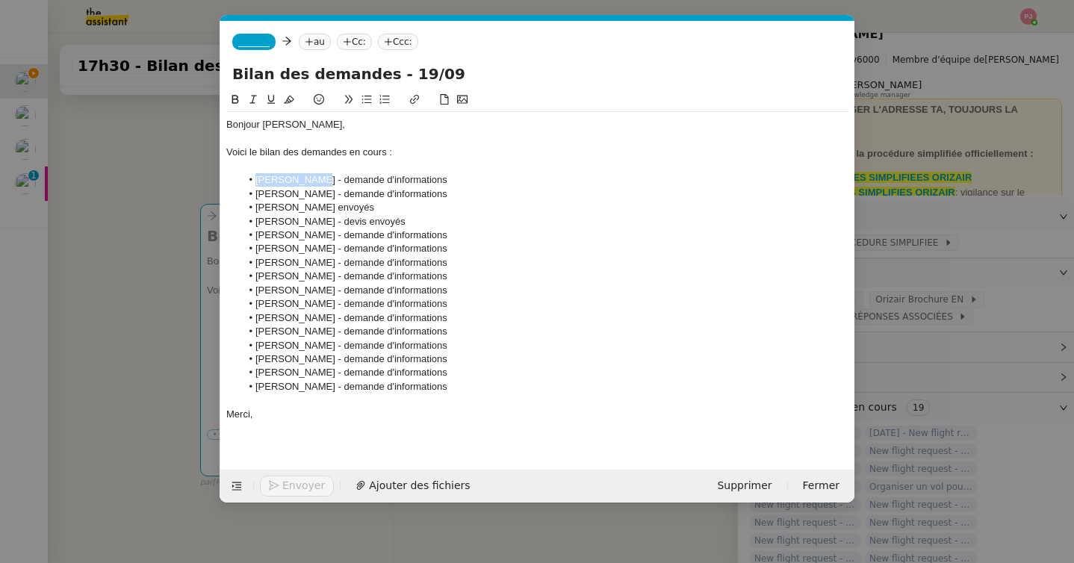
drag, startPoint x: 316, startPoint y: 178, endPoint x: 256, endPoint y: 178, distance: 59.7
click at [256, 178] on li "[PERSON_NAME] - demande d'informations" at bounding box center [545, 179] width 608 height 13
drag, startPoint x: 321, startPoint y: 181, endPoint x: 423, endPoint y: 181, distance: 102.3
click at [423, 181] on li "[PERSON_NAME] - demande d'informations" at bounding box center [545, 179] width 608 height 13
drag, startPoint x: 426, startPoint y: 178, endPoint x: 392, endPoint y: 178, distance: 34.3
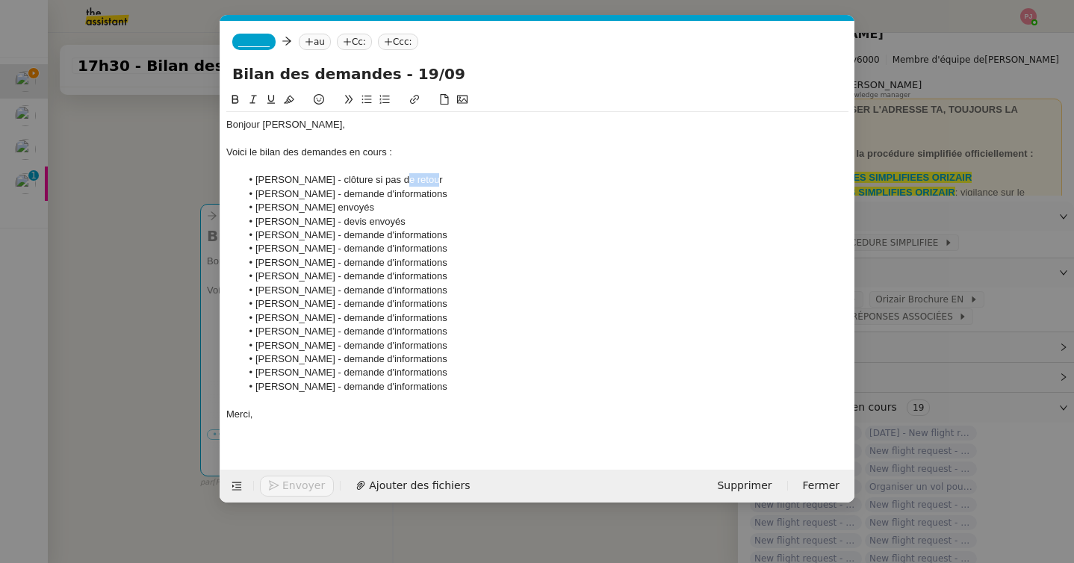
click at [391, 178] on li "[PERSON_NAME] - clôture si pas de retour" at bounding box center [545, 179] width 608 height 13
click at [438, 178] on li "[PERSON_NAME] - clôture si pas de retour" at bounding box center [545, 179] width 608 height 13
drag, startPoint x: 309, startPoint y: 197, endPoint x: 426, endPoint y: 196, distance: 117.2
click at [426, 196] on li "[PERSON_NAME] - clôture si pas de retour" at bounding box center [545, 193] width 608 height 13
copy li "- clôture si pas de retour"
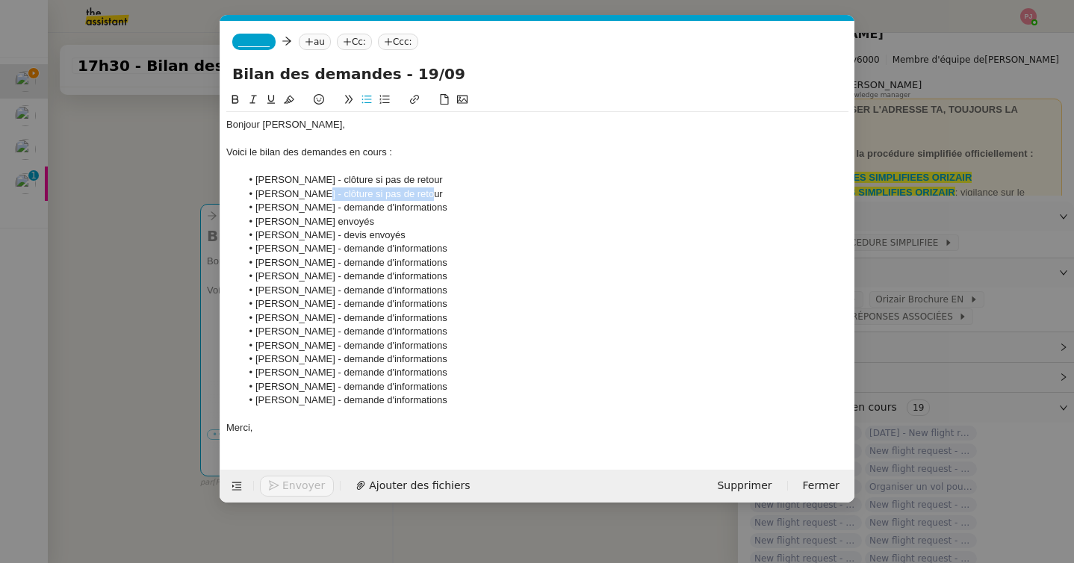
click at [426, 196] on li "[PERSON_NAME] - clôture si pas de retour" at bounding box center [545, 193] width 608 height 13
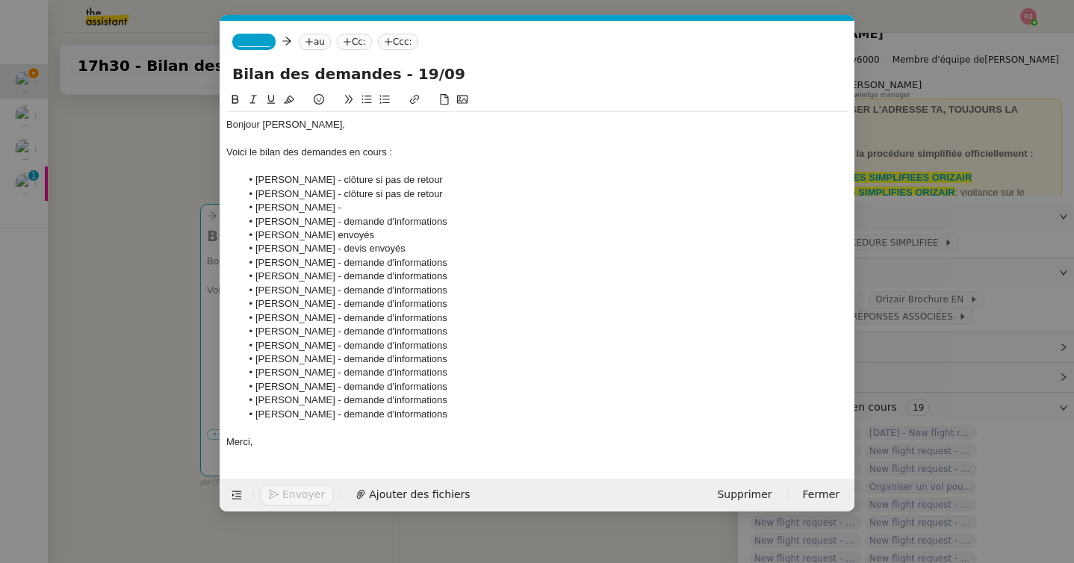
scroll to position [0, 0]
click at [322, 207] on li "[PERSON_NAME] - - clôture si pas de retour" at bounding box center [545, 207] width 608 height 13
click at [440, 208] on li "[PERSON_NAME] - clôture si pas de retour" at bounding box center [545, 207] width 608 height 13
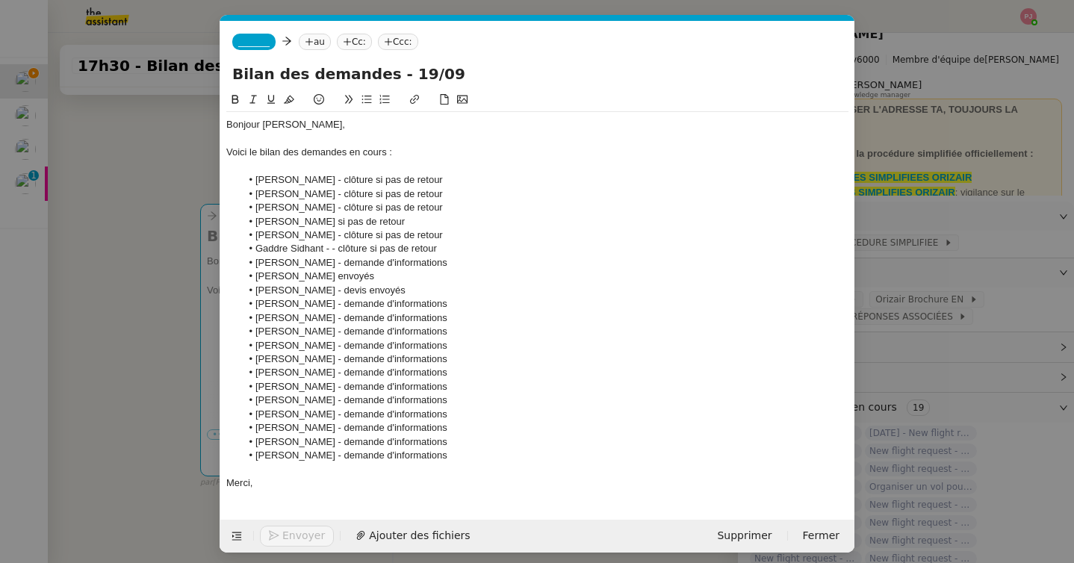
click at [335, 254] on li "Gaddre Sidhant - - clôture si pas de retour" at bounding box center [545, 248] width 608 height 13
click at [274, 246] on li "Gaddre Sidhant - clôture si pas de retour" at bounding box center [545, 248] width 608 height 13
click at [296, 249] on li "[PERSON_NAME] - clôture si pas de retour" at bounding box center [545, 248] width 608 height 13
click at [441, 255] on li "[PERSON_NAME] - clôture si pas de retour" at bounding box center [545, 248] width 608 height 13
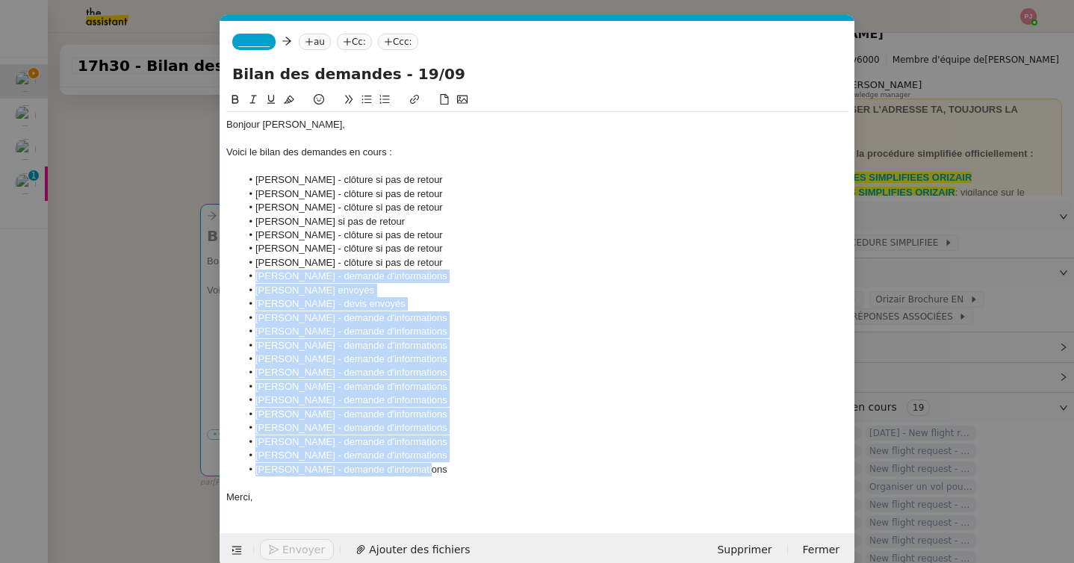
drag, startPoint x: 435, startPoint y: 472, endPoint x: 251, endPoint y: 277, distance: 267.8
click at [251, 277] on ul "[PERSON_NAME] - clôture si pas de retour [PERSON_NAME] si pas de retour [PERSON…" at bounding box center [537, 324] width 622 height 303
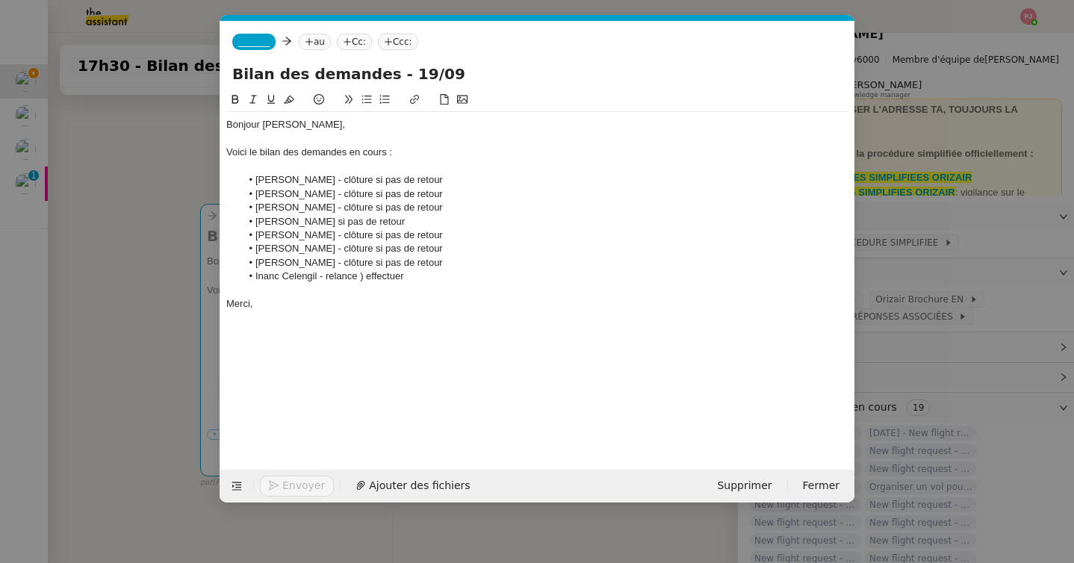
click at [364, 279] on li "Inanc Celengil - relance ) effectuer" at bounding box center [545, 276] width 608 height 13
drag, startPoint x: 320, startPoint y: 281, endPoint x: 427, endPoint y: 280, distance: 107.5
click at [427, 280] on li "Inanc Celengil - relance à effectuer" at bounding box center [545, 276] width 608 height 13
copy li "- relance à effectuer"
click at [427, 280] on li "Inanc Celengil - relance à effectuer" at bounding box center [545, 276] width 608 height 13
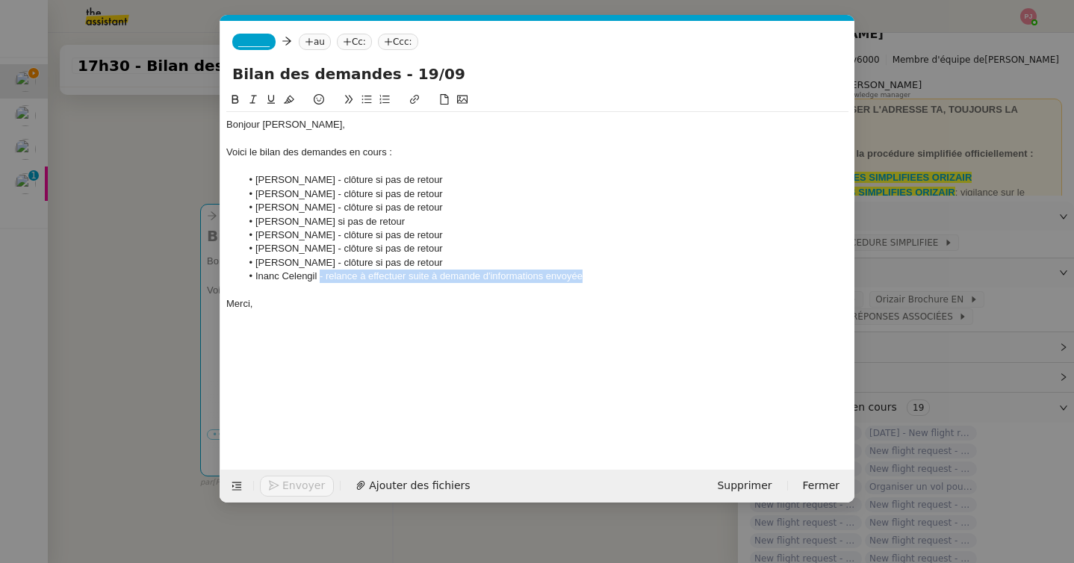
drag, startPoint x: 320, startPoint y: 278, endPoint x: 592, endPoint y: 271, distance: 272.6
click at [592, 271] on li "Inanc Celengil - relance à effectuer suite à demande d'informations envoyée" at bounding box center [545, 276] width 608 height 13
copy li "- relance à effectuer suite à demande d'informations envoyée"
click at [615, 275] on li "Inanc Celengil - relance à effectuer suite à demande d'informations envoyée" at bounding box center [545, 276] width 608 height 13
click at [617, 275] on li "Inanc Celengil - relance à effectuer suite à demande d'informations envoyée" at bounding box center [545, 276] width 608 height 13
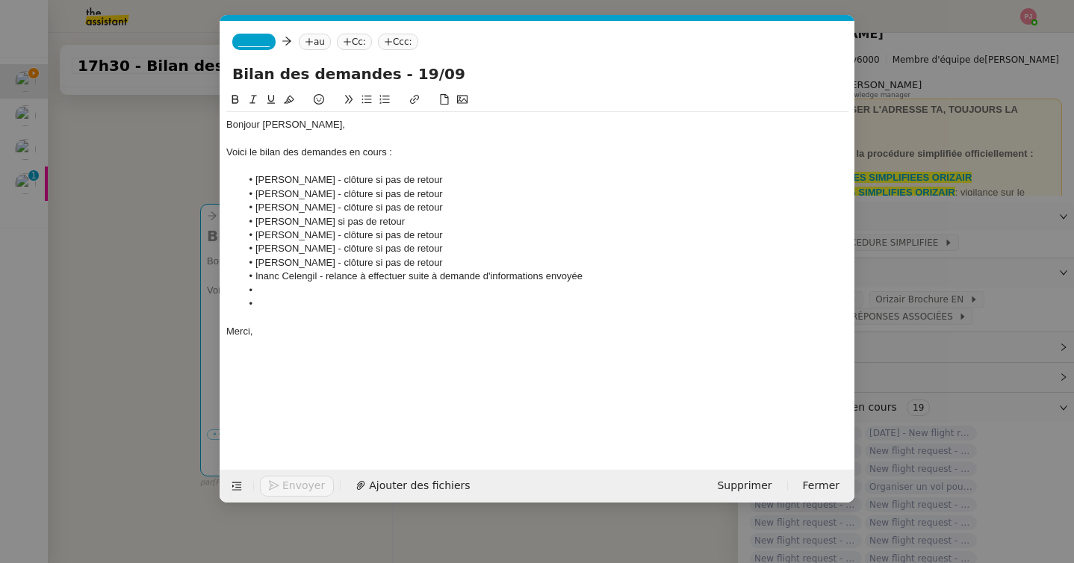
click at [355, 312] on div at bounding box center [537, 317] width 622 height 13
click at [345, 302] on li at bounding box center [545, 303] width 608 height 13
click at [379, 293] on li at bounding box center [545, 290] width 608 height 13
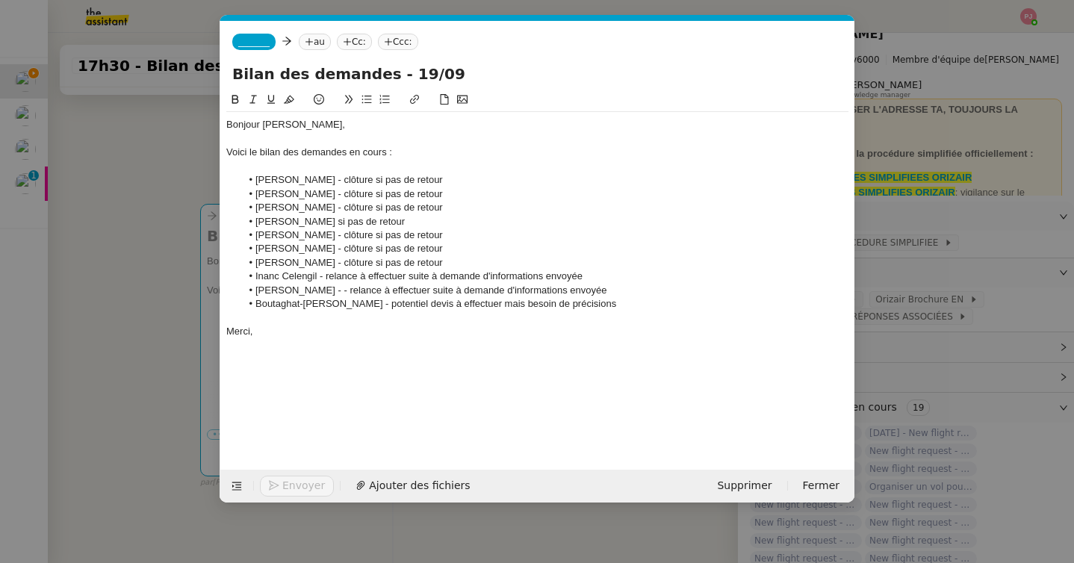
click at [322, 287] on li "[PERSON_NAME] - - relance à effectuer suite à demande d'informations envoyée" at bounding box center [545, 290] width 608 height 13
click at [591, 287] on li "[PERSON_NAME] - relance à effectuer suite à demande d'informations envoyée" at bounding box center [545, 290] width 608 height 13
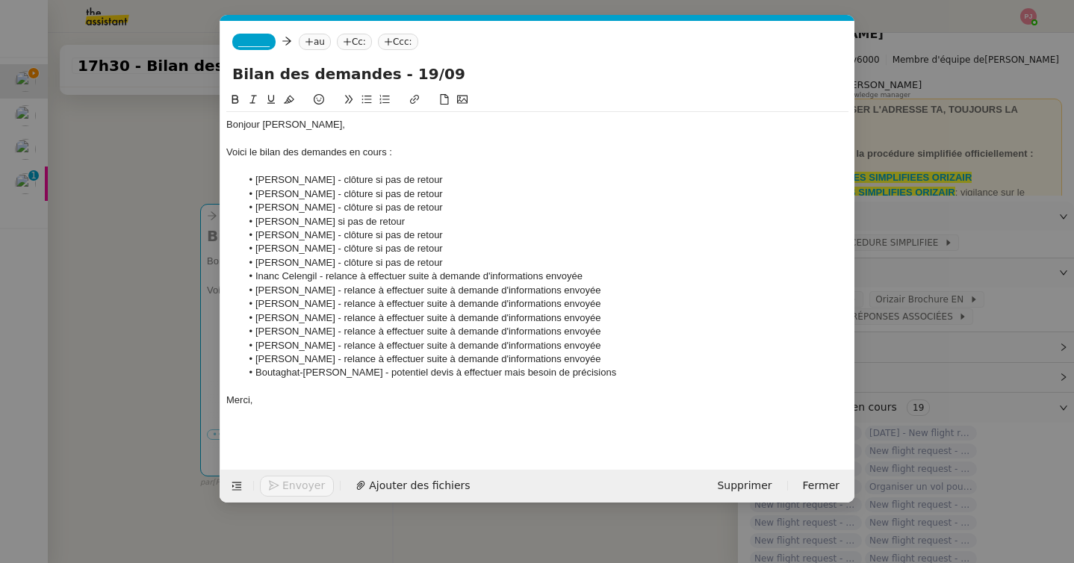
click at [238, 48] on nz-tag "_______" at bounding box center [253, 42] width 43 height 16
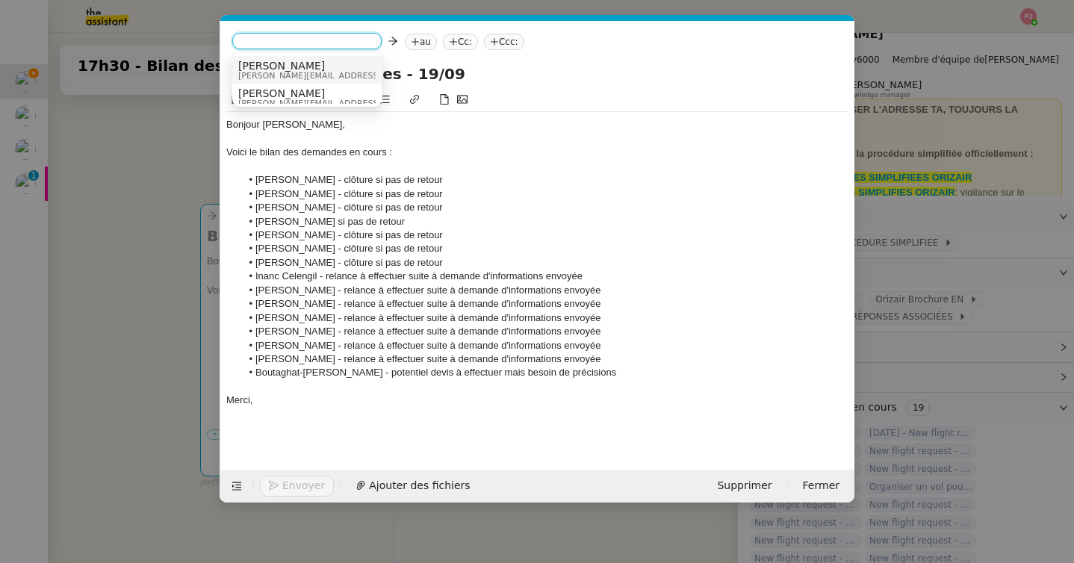
click at [261, 69] on span "[PERSON_NAME]" at bounding box center [344, 66] width 212 height 12
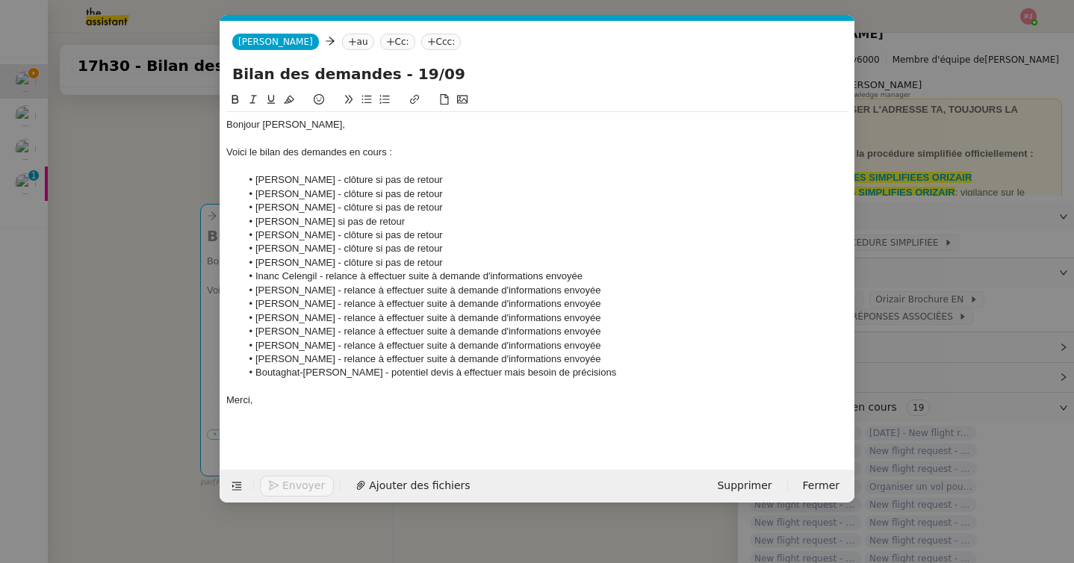
click at [348, 39] on icon at bounding box center [352, 41] width 9 height 9
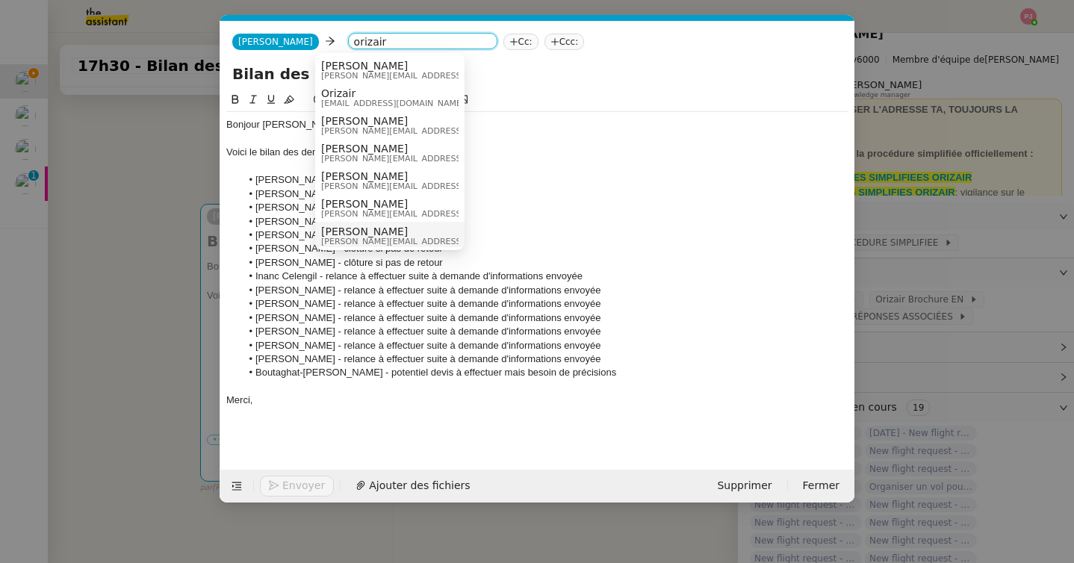
type input "orizair"
click at [379, 239] on span "[PERSON_NAME][EMAIL_ADDRESS][DOMAIN_NAME]" at bounding box center [427, 241] width 212 height 8
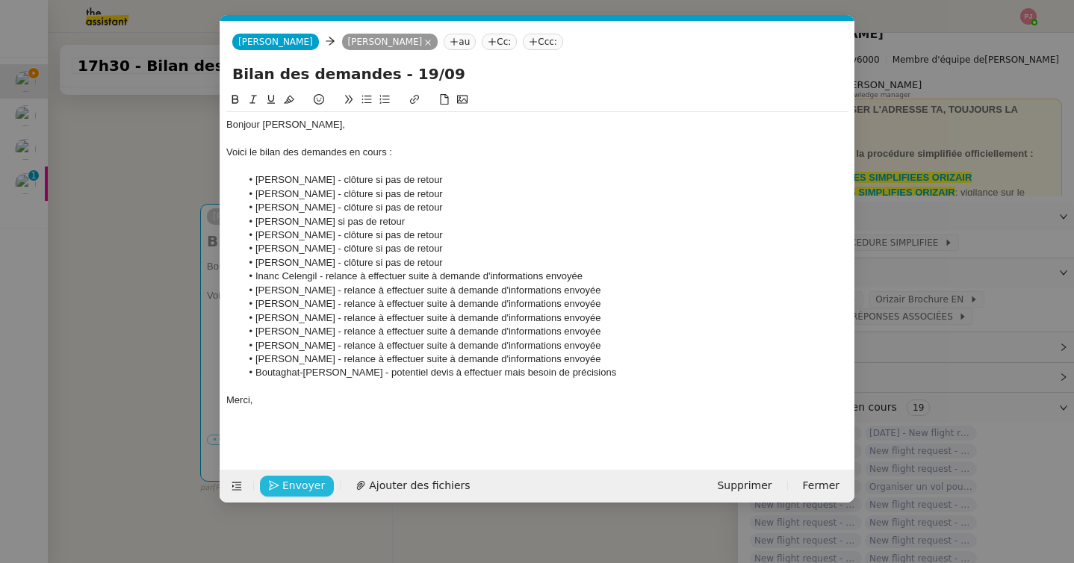
click at [293, 485] on span "Envoyer" at bounding box center [303, 485] width 43 height 17
click at [293, 485] on span "Confirmer l'envoi" at bounding box center [327, 485] width 90 height 17
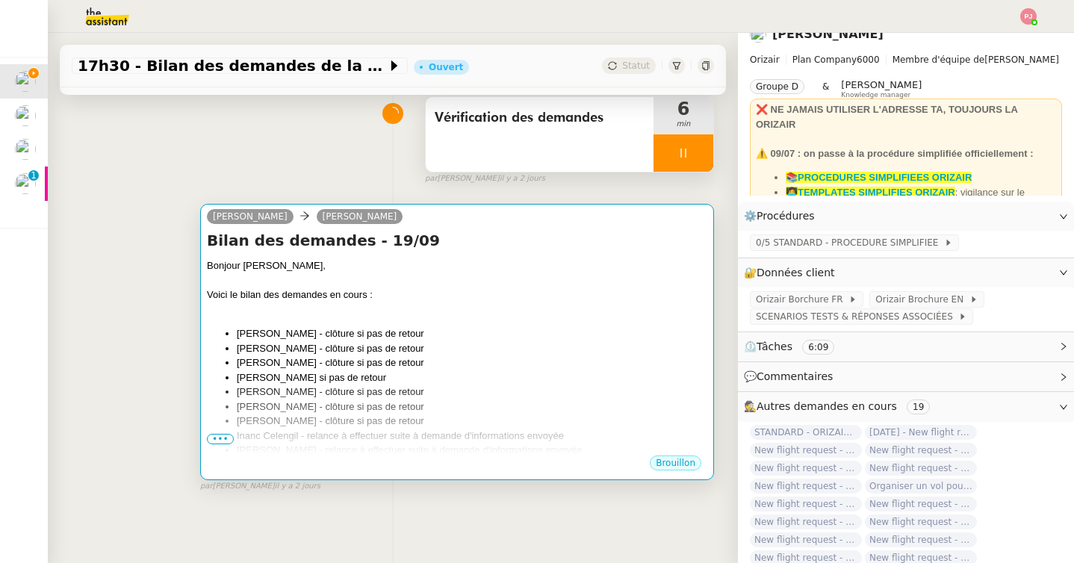
click at [616, 395] on li "[PERSON_NAME] - clôture si pas de retour" at bounding box center [472, 392] width 470 height 15
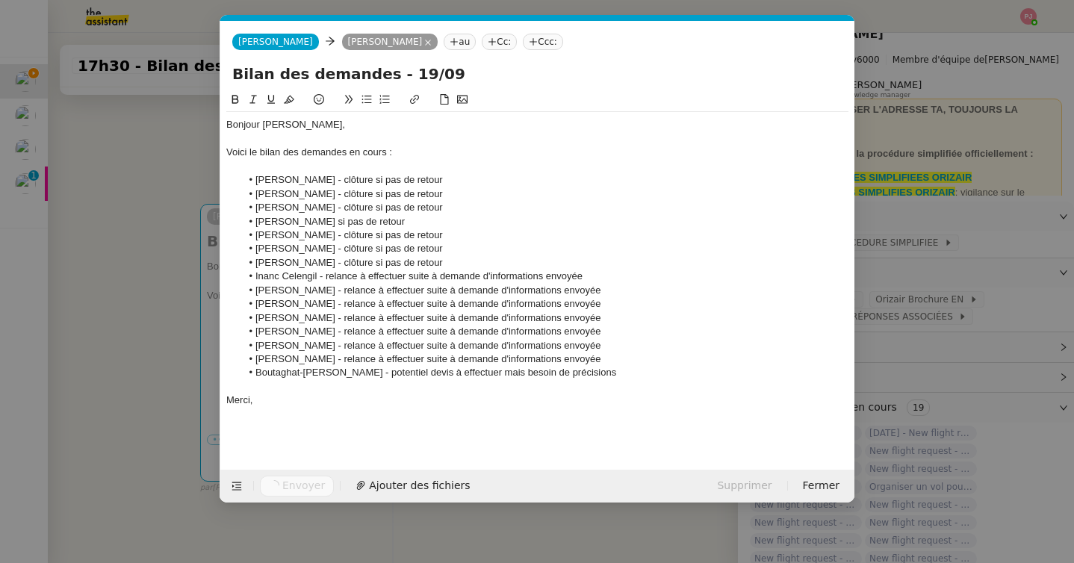
scroll to position [0, 31]
click at [177, 433] on nz-modal-container "Service TA - VOYAGE - PROPOSITION GLOBALE A utiliser dans le cadre de propositi…" at bounding box center [537, 281] width 1074 height 563
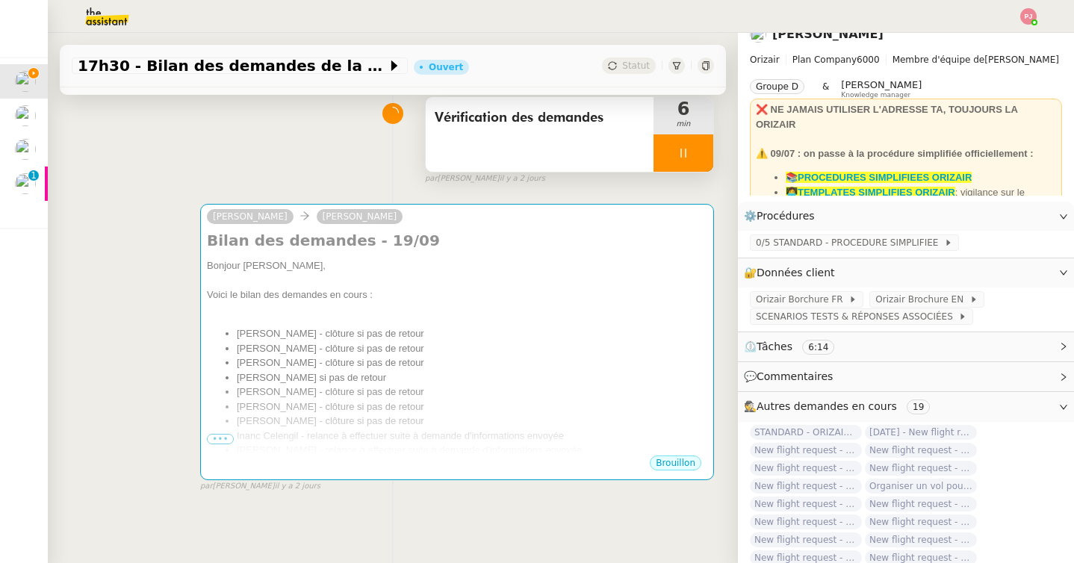
click at [691, 155] on div at bounding box center [683, 152] width 60 height 37
click at [699, 155] on icon at bounding box center [698, 153] width 12 height 12
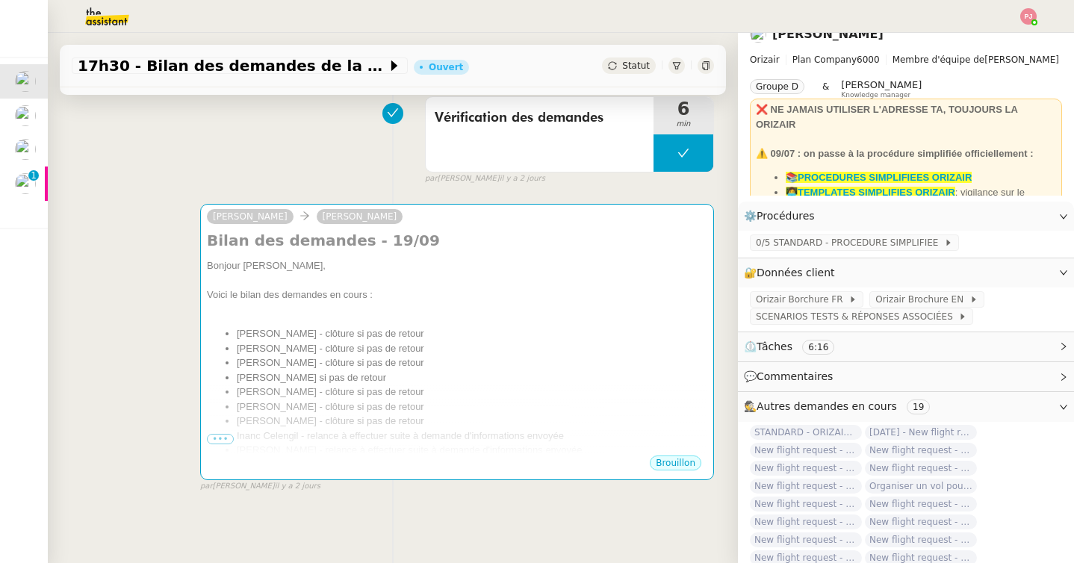
click at [124, 264] on div "[PERSON_NAME] des demandes - 19/09 Bonjour [PERSON_NAME], Voici le bilan des de…" at bounding box center [393, 341] width 642 height 302
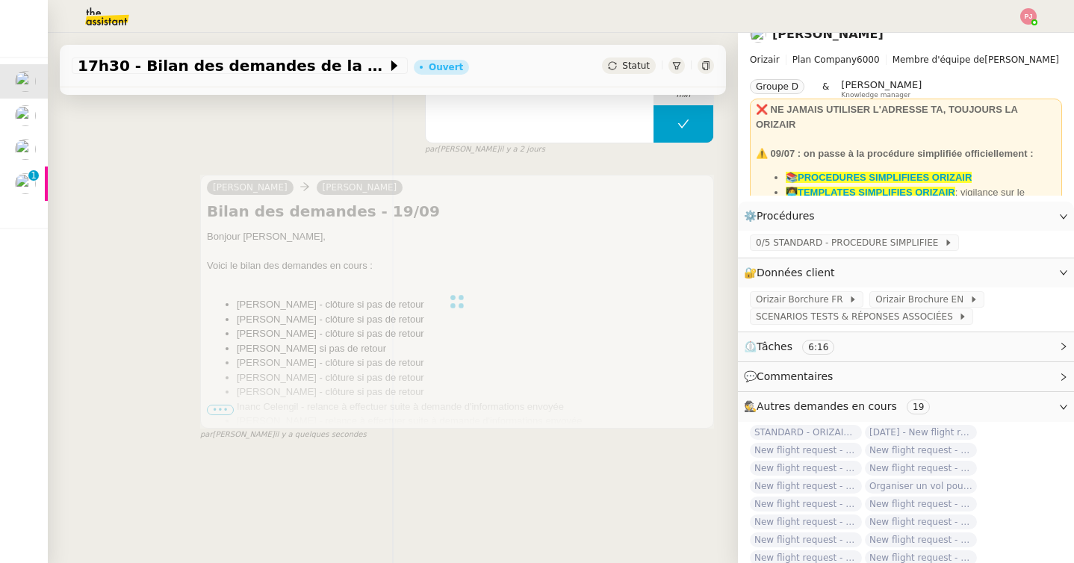
scroll to position [190, 0]
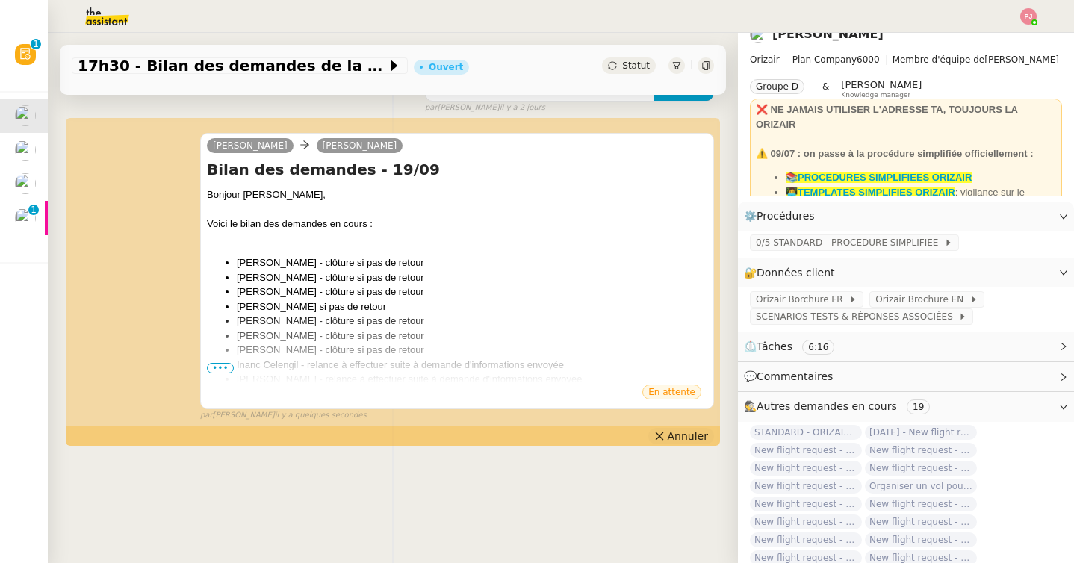
click at [675, 438] on span "Annuler" at bounding box center [688, 436] width 40 height 15
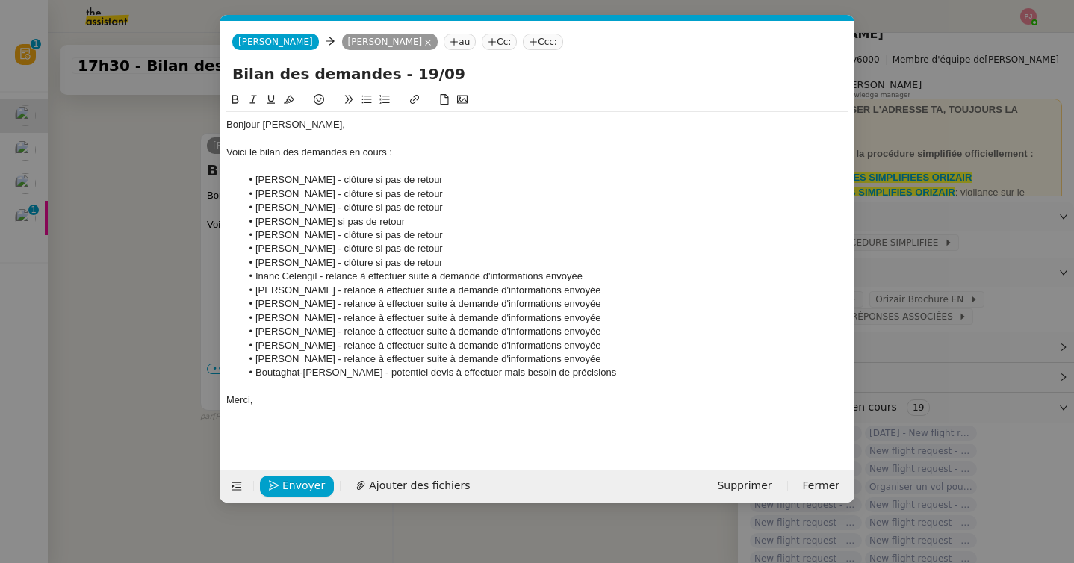
scroll to position [0, 31]
click at [171, 200] on nz-modal-container "Service TA - VOYAGE - PROPOSITION GLOBALE A utiliser dans le cadre de propositi…" at bounding box center [537, 281] width 1074 height 563
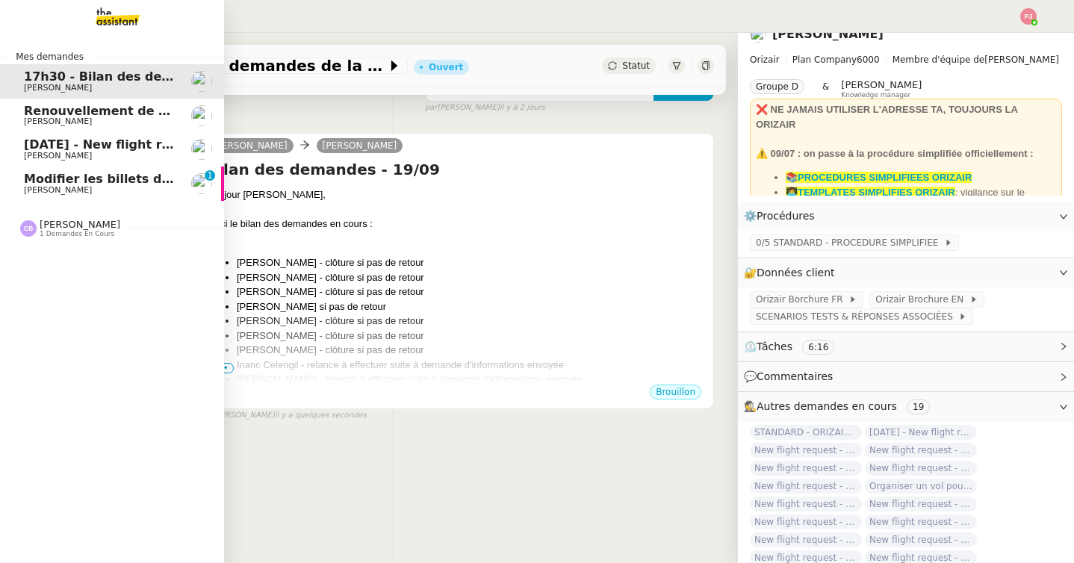
click at [29, 118] on span "[PERSON_NAME]" at bounding box center [58, 121] width 68 height 10
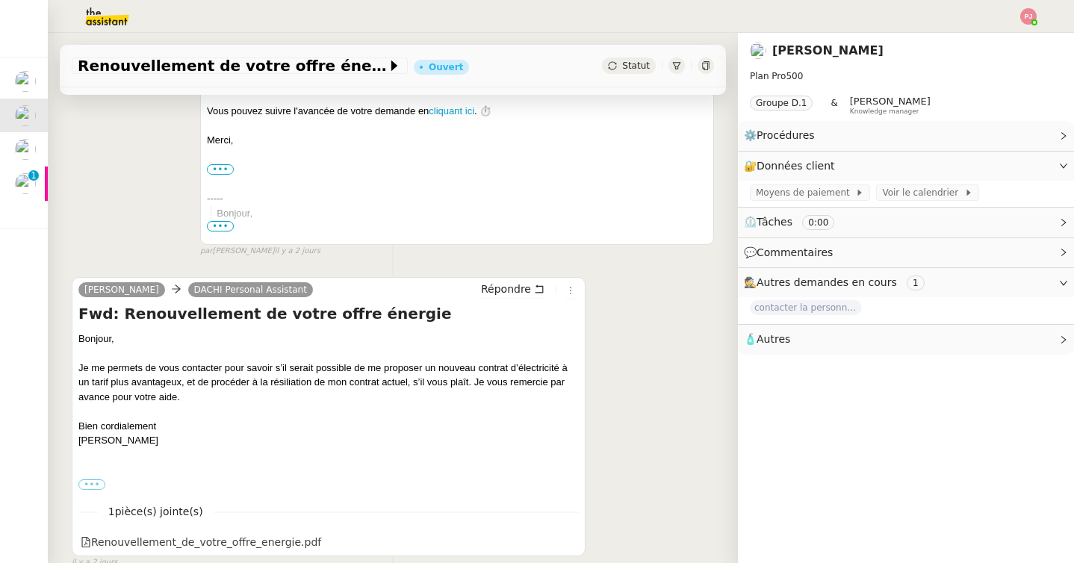
scroll to position [373, 0]
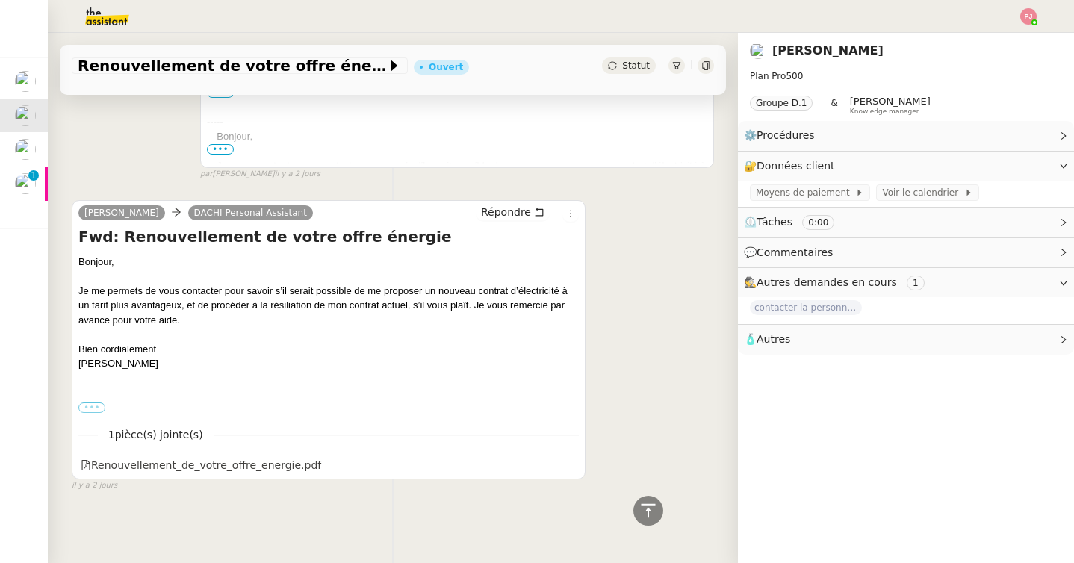
click at [89, 408] on label "•••" at bounding box center [91, 407] width 27 height 10
click at [0, 0] on input "•••" at bounding box center [0, 0] width 0 height 0
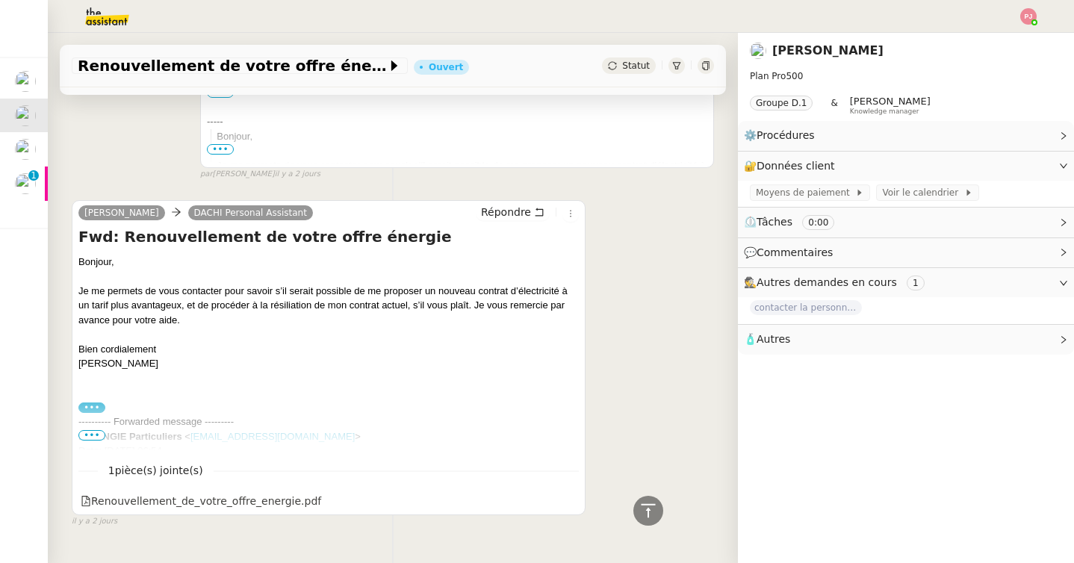
click at [101, 434] on span "•••" at bounding box center [91, 435] width 27 height 10
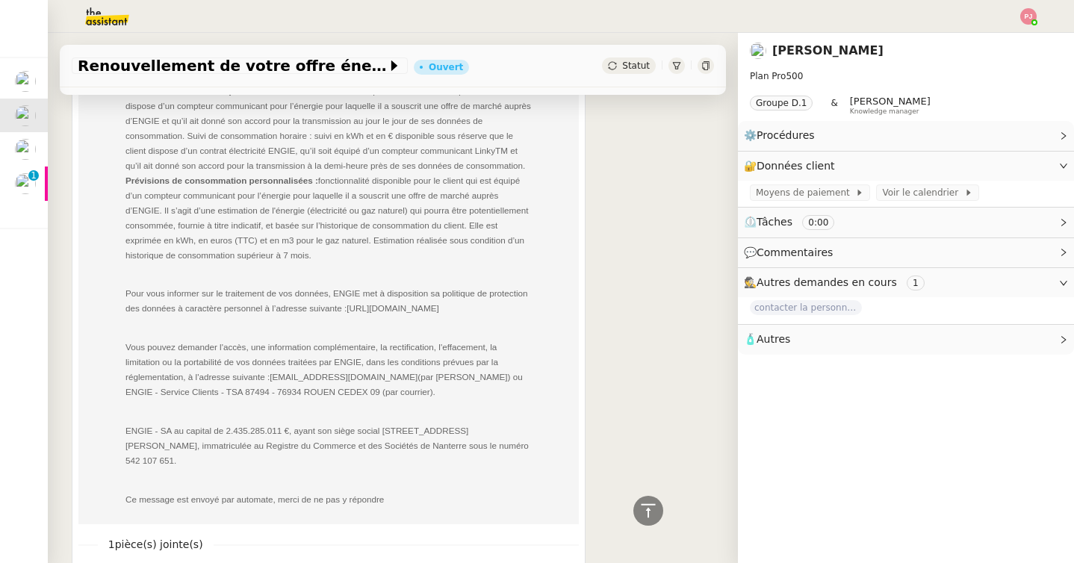
scroll to position [2270, 0]
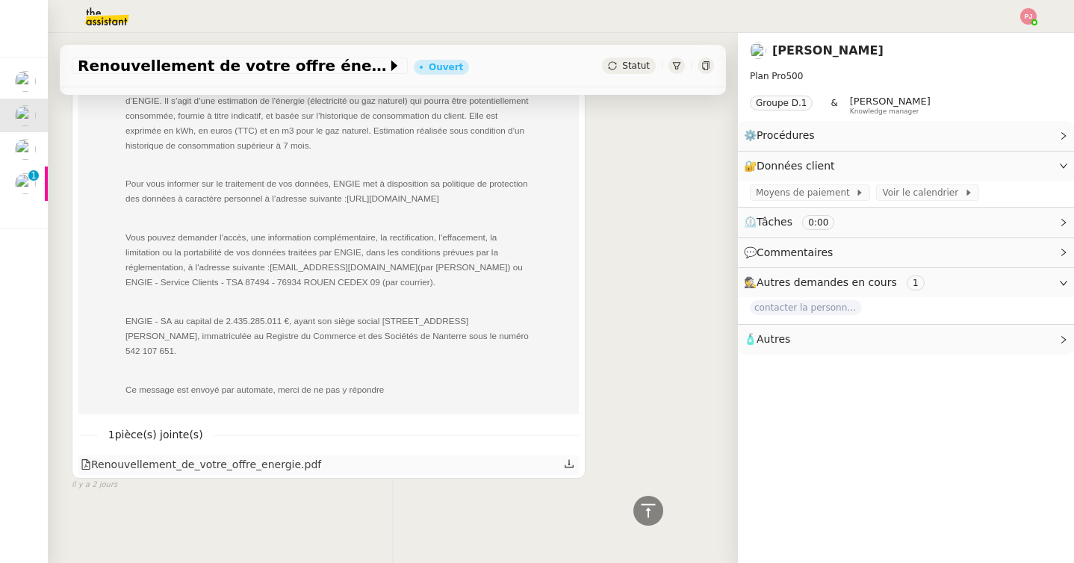
click at [192, 464] on div "Renouvellement_de_votre_offre_energie.pdf" at bounding box center [201, 464] width 240 height 17
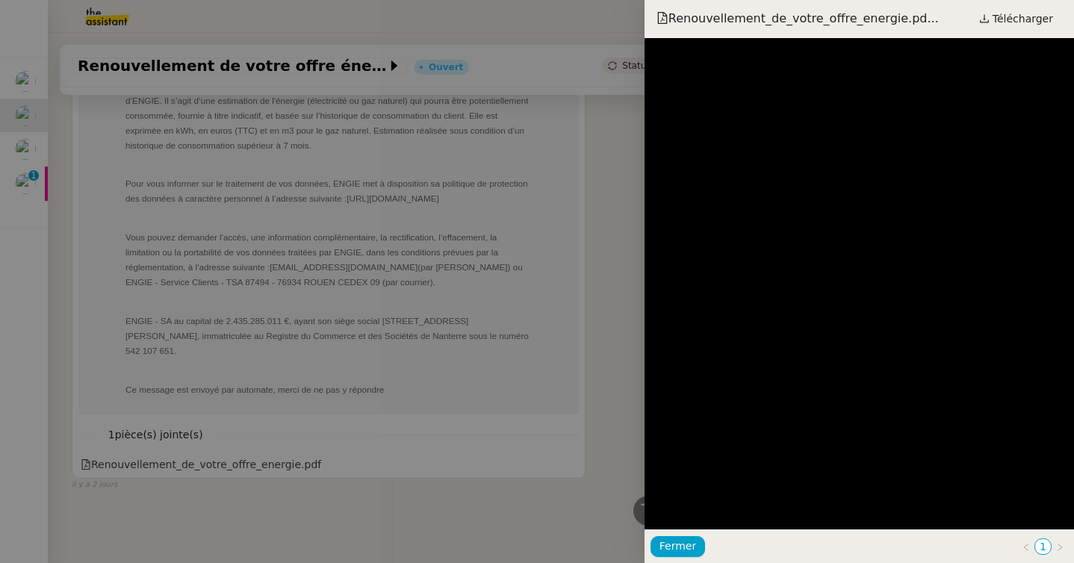
click at [529, 495] on div at bounding box center [537, 281] width 1074 height 563
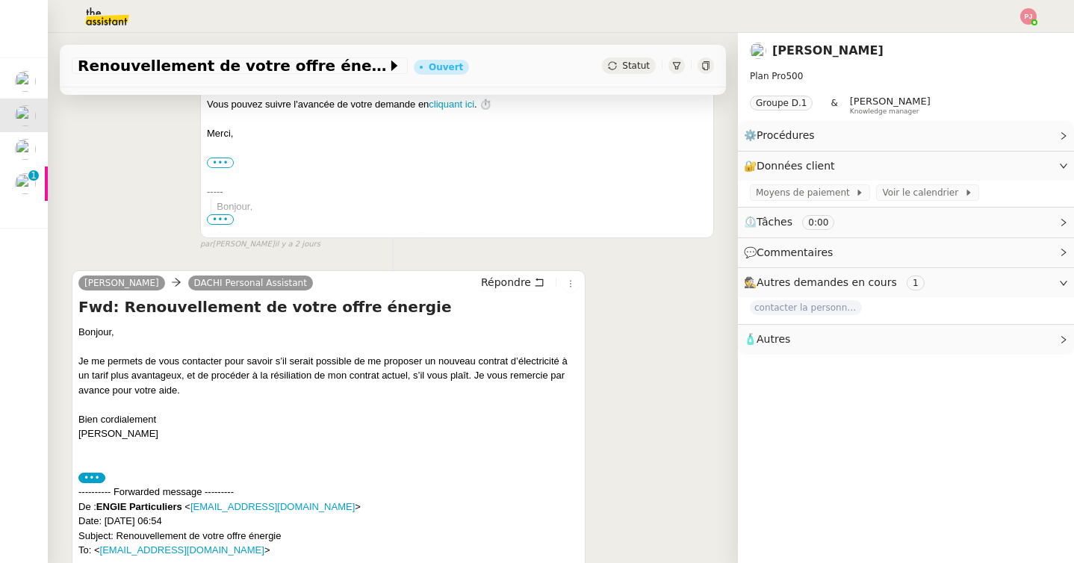
scroll to position [0, 0]
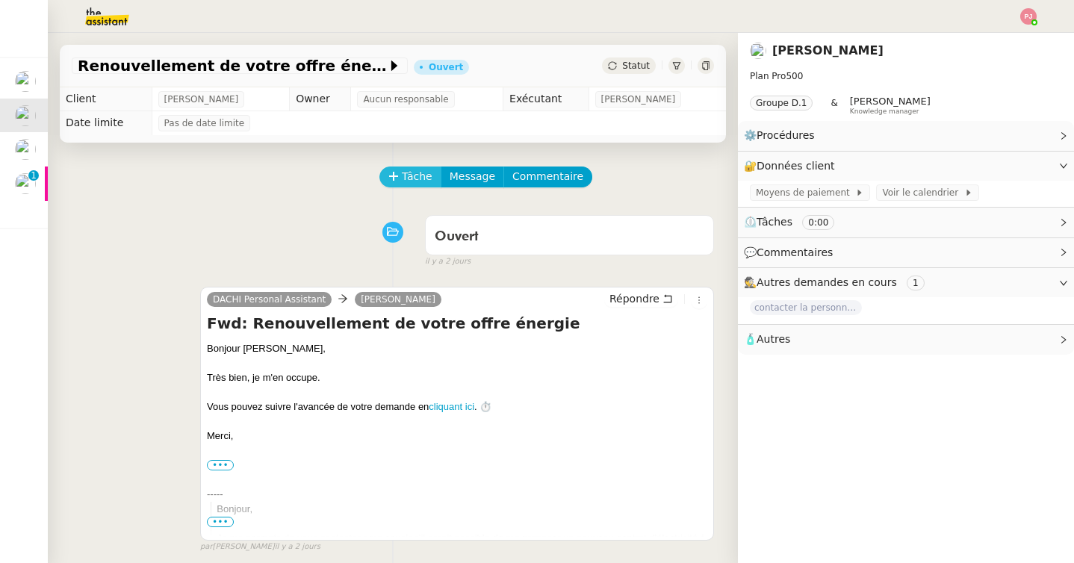
click at [420, 178] on span "Tâche" at bounding box center [417, 176] width 31 height 17
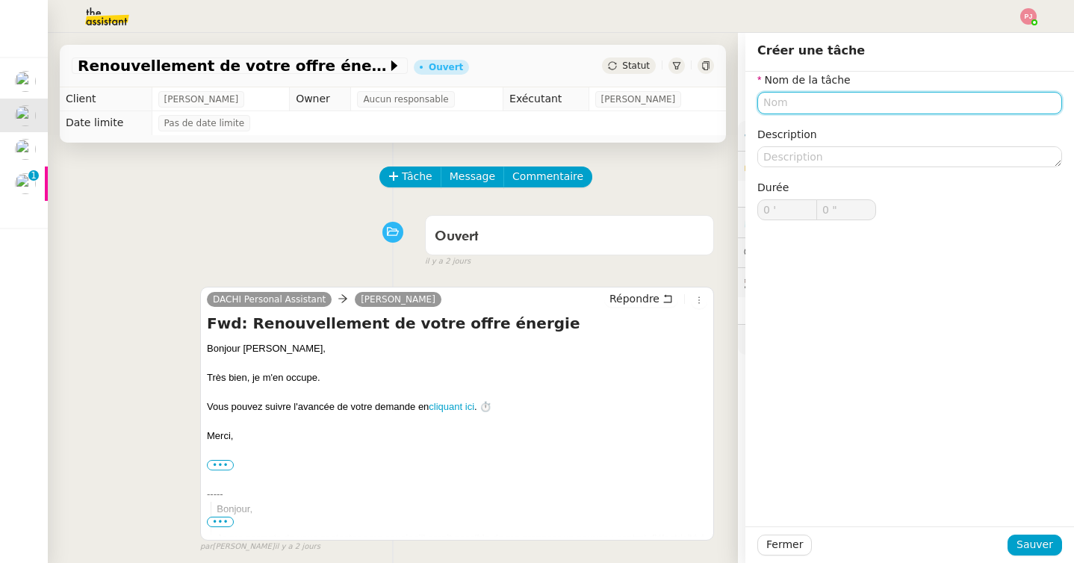
click at [801, 100] on input "text" at bounding box center [909, 103] width 305 height 22
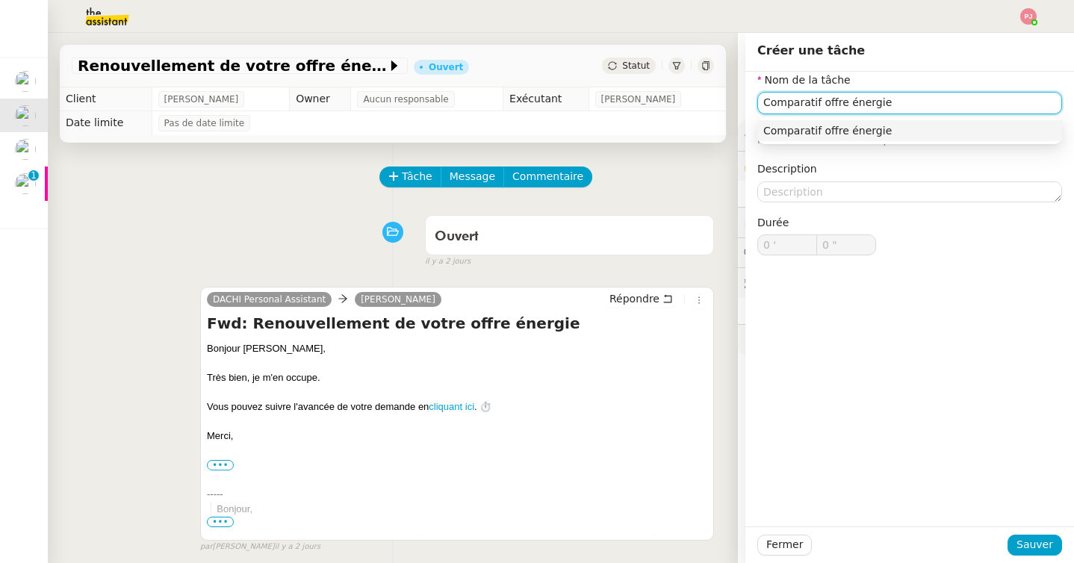
type input "Comparatif offre énergie"
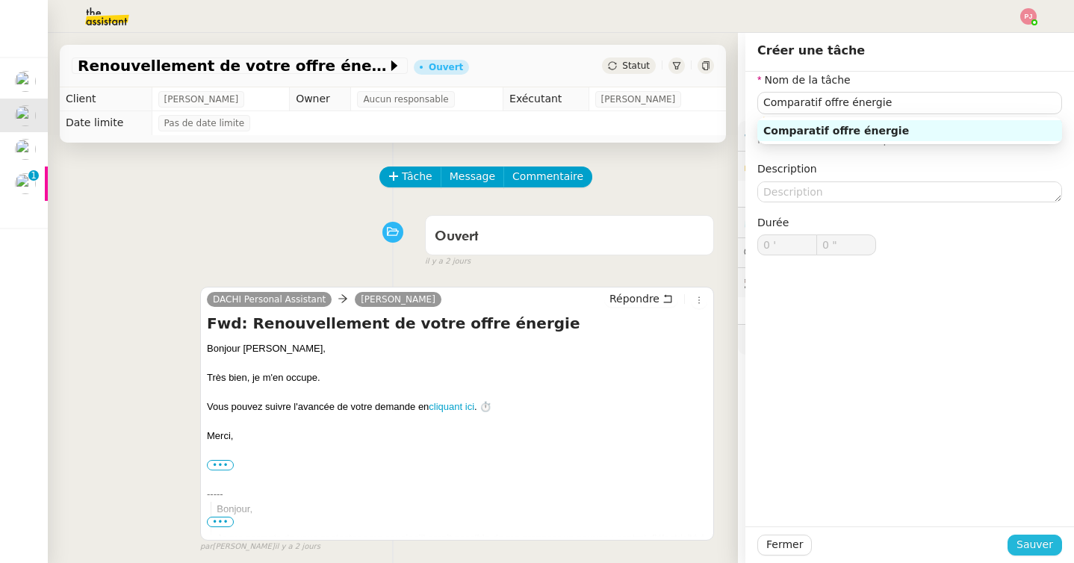
click at [1031, 546] on span "Sauver" at bounding box center [1034, 544] width 37 height 17
